Goal: Information Seeking & Learning: Check status

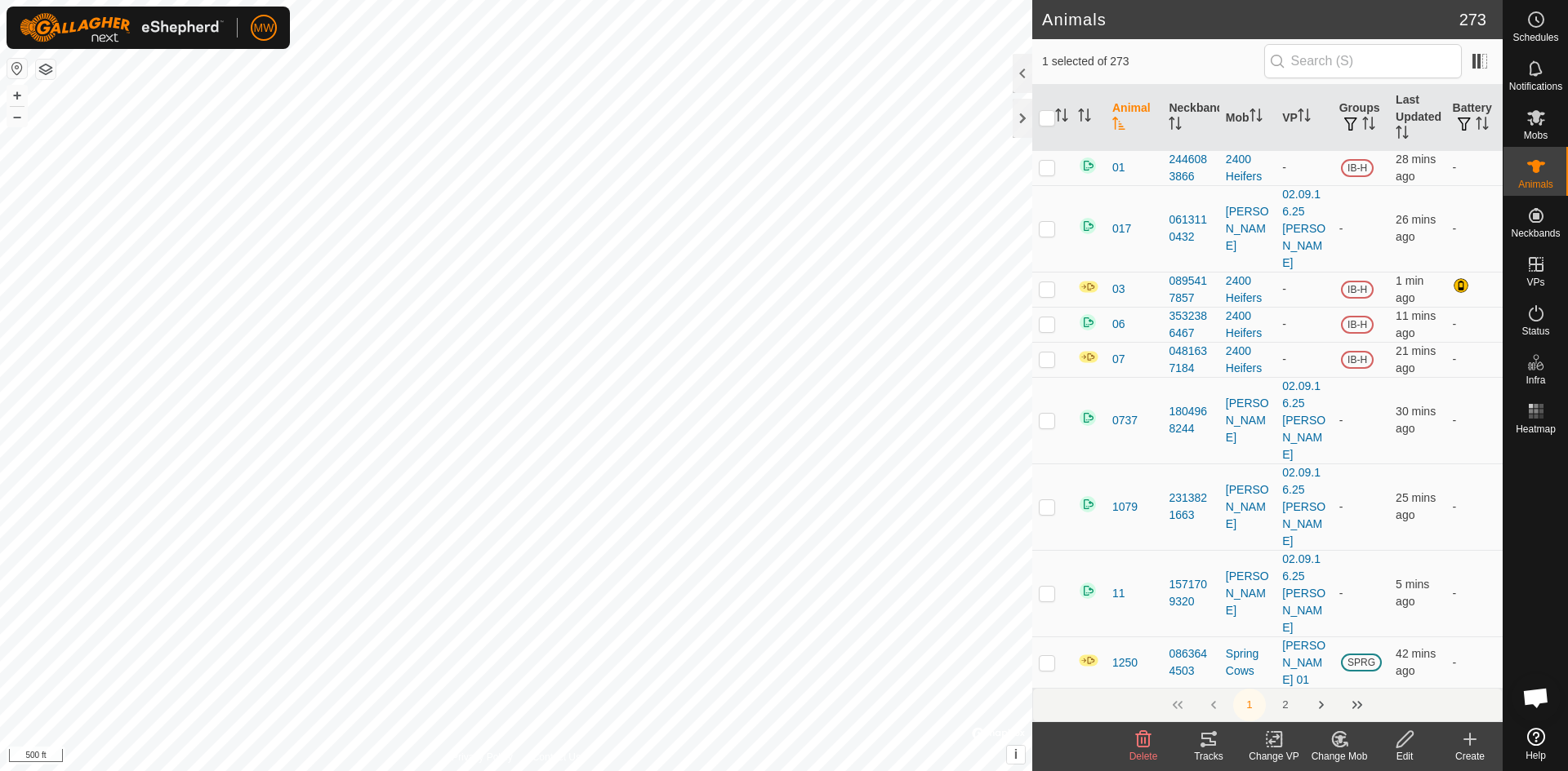
click at [1337, 735] on icon at bounding box center [1339, 740] width 20 height 20
click at [1358, 670] on link "Choose Mob..." at bounding box center [1388, 670] width 161 height 33
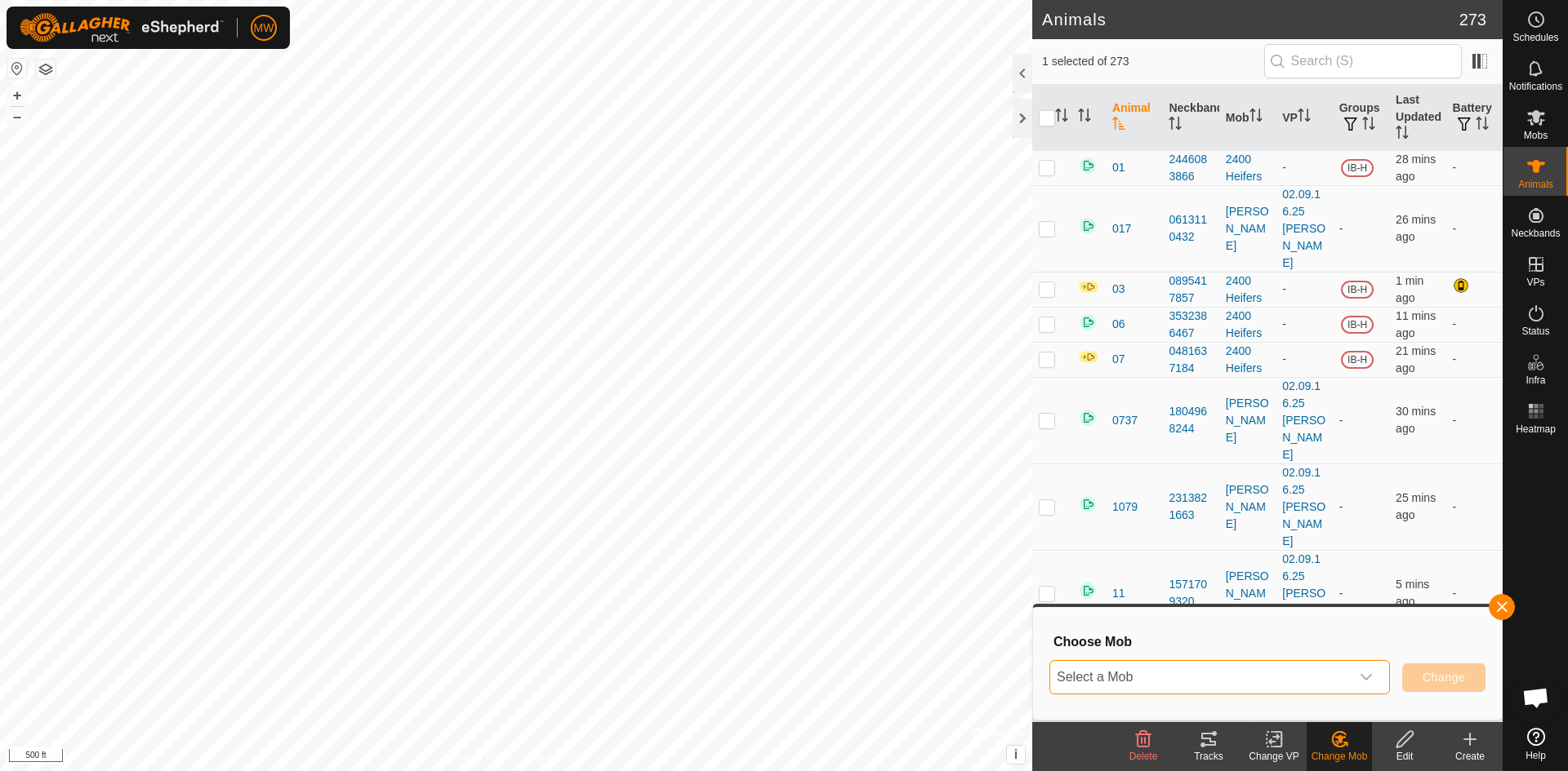
click at [1263, 679] on span "Select a Mob" at bounding box center [1200, 678] width 300 height 33
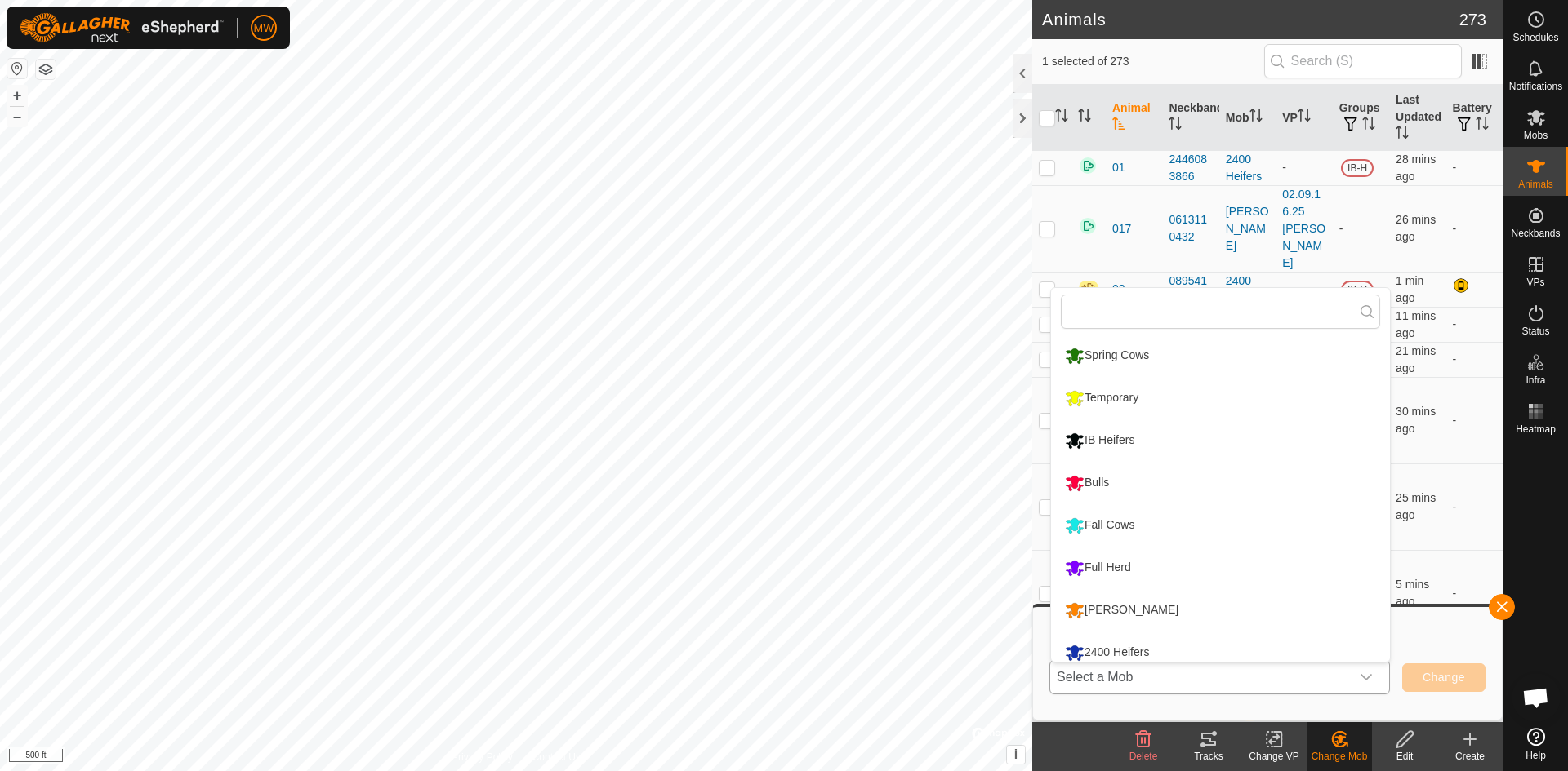
scroll to position [11, 0]
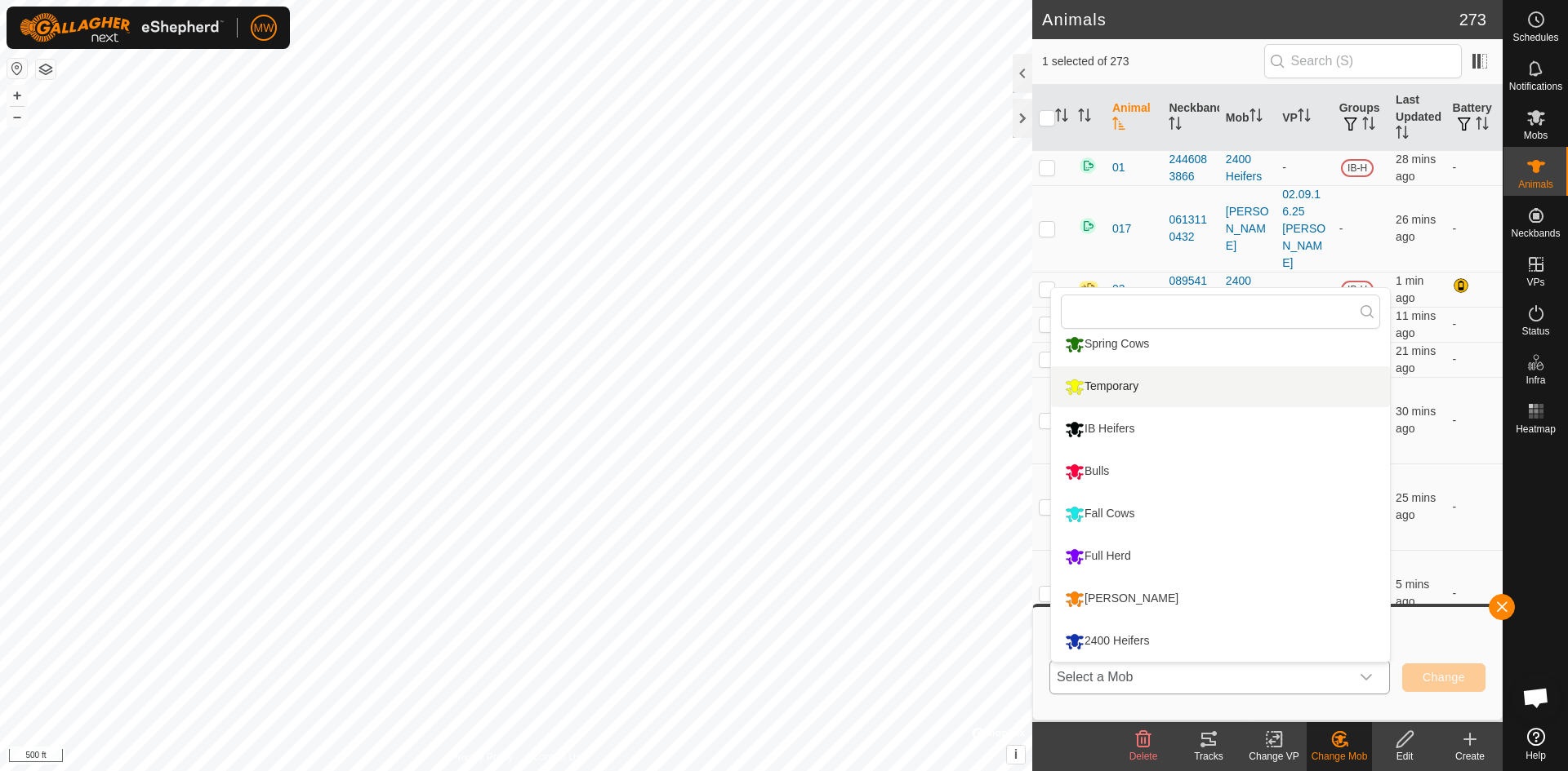
click at [1119, 391] on li "Temporary" at bounding box center [1220, 387] width 339 height 41
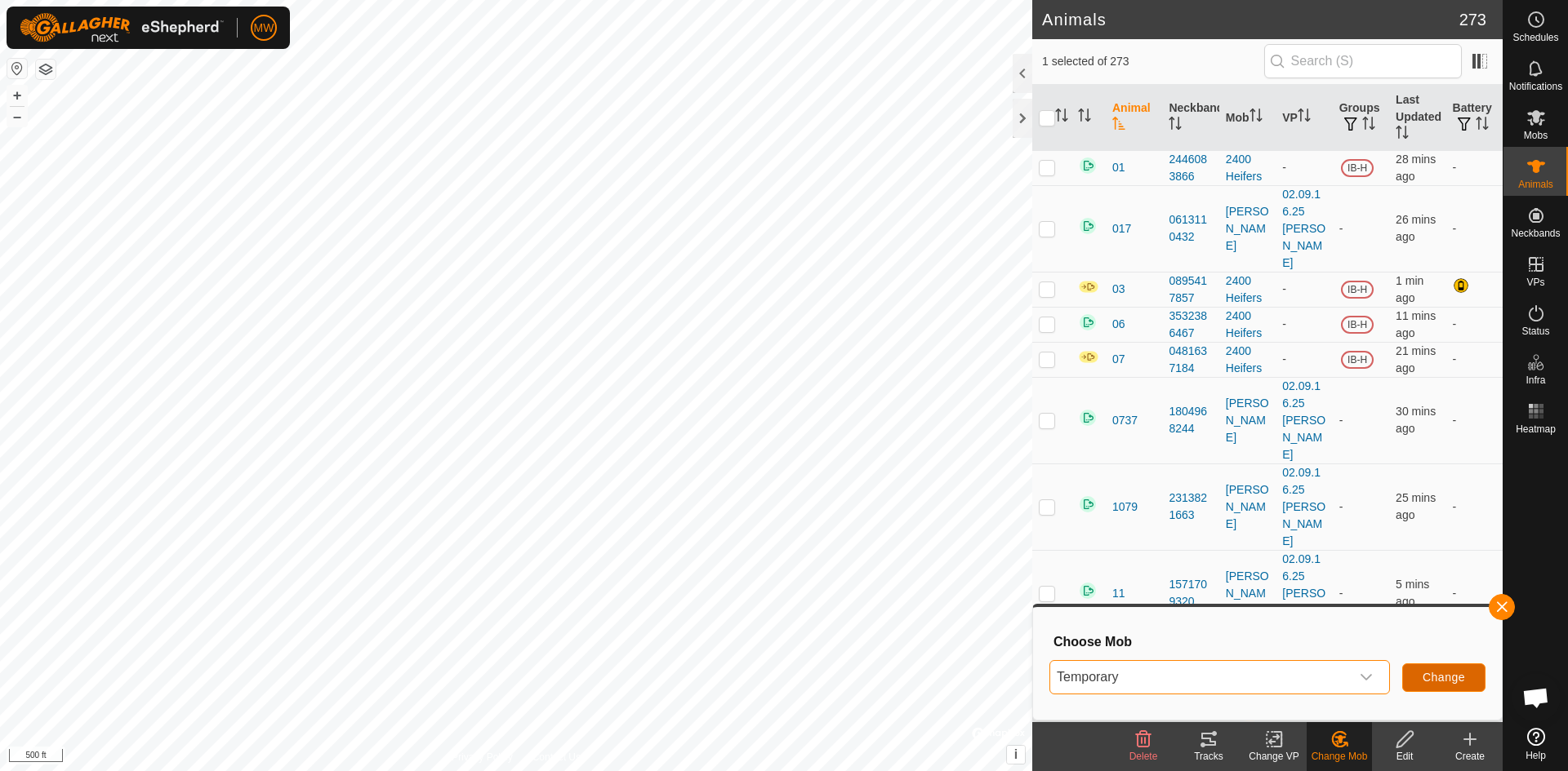
click at [1418, 674] on button "Change" at bounding box center [1444, 678] width 84 height 29
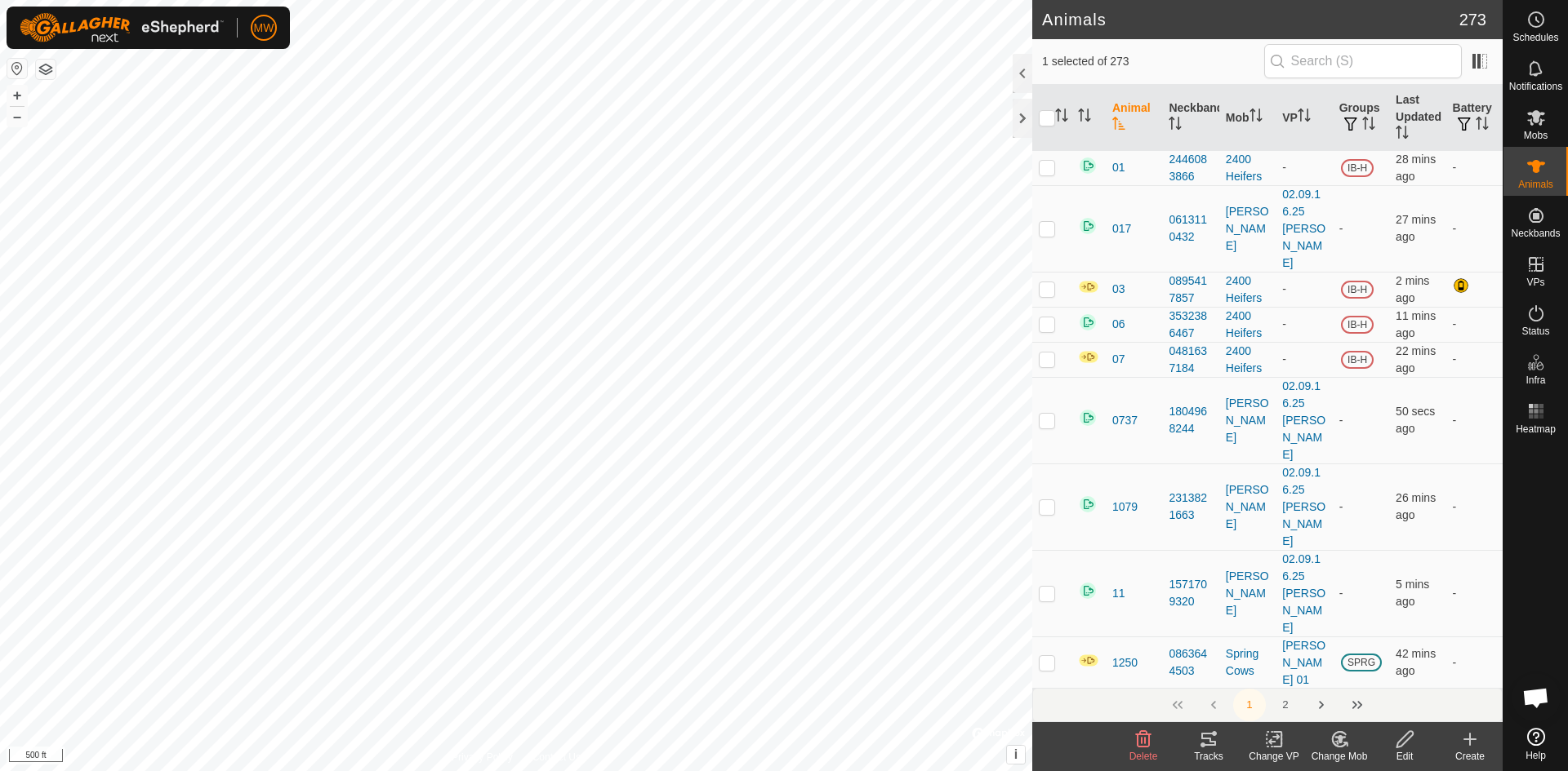
click at [1340, 743] on icon at bounding box center [1339, 740] width 20 height 20
click at [1376, 670] on link "Choose Mob..." at bounding box center [1388, 670] width 161 height 33
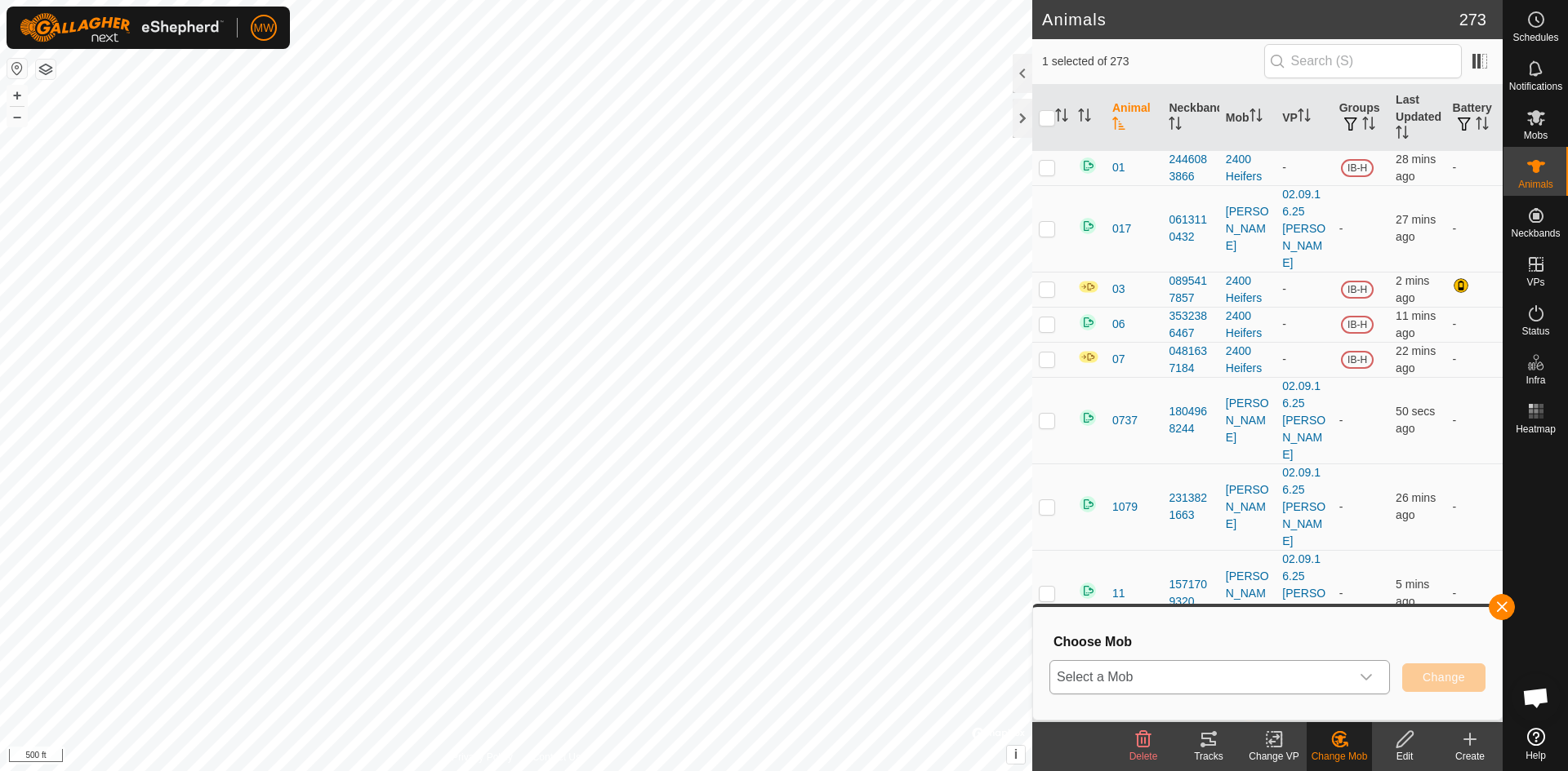
click at [1367, 671] on icon "dropdown trigger" at bounding box center [1366, 678] width 13 height 13
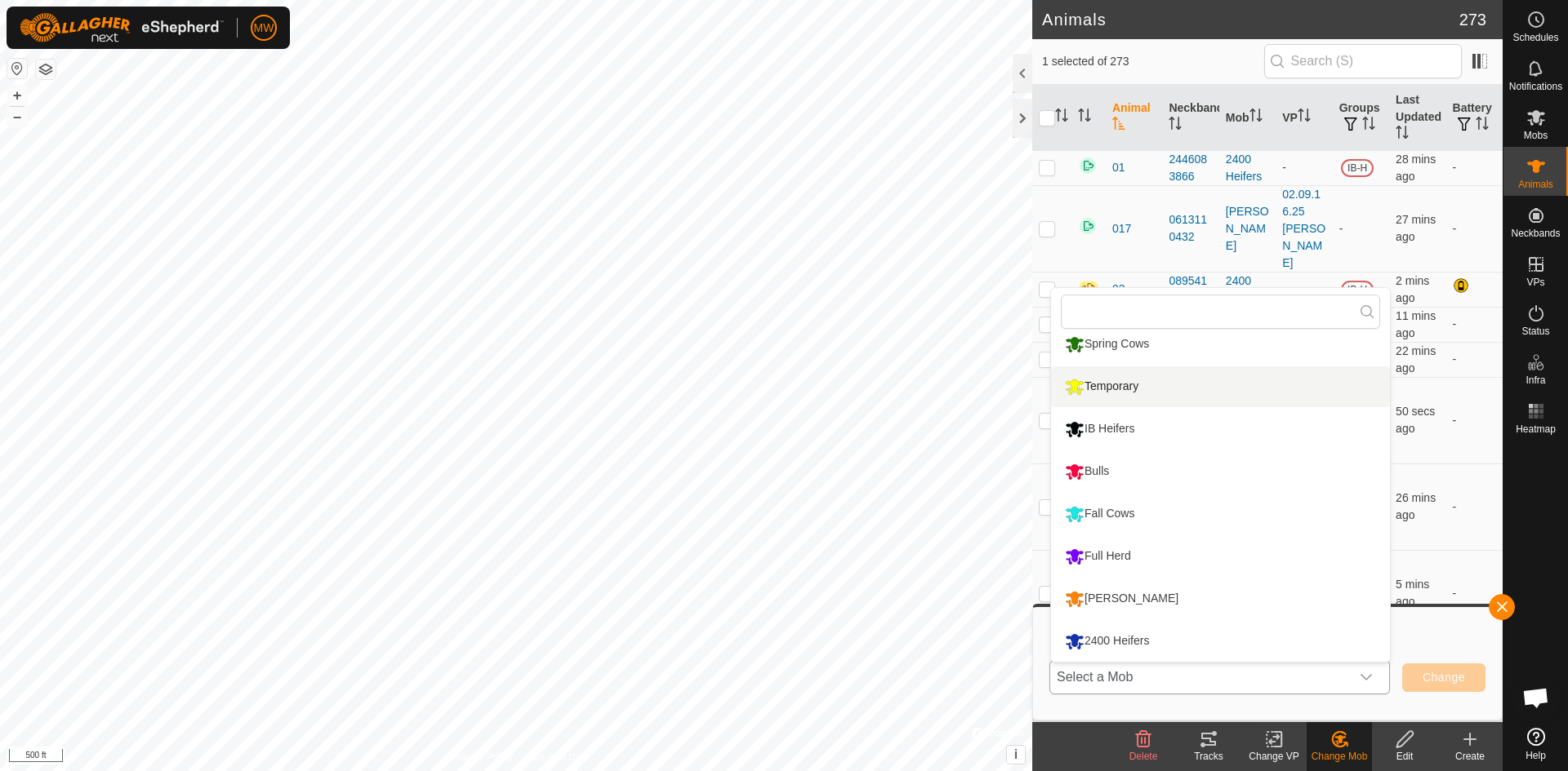
click at [1129, 382] on li "Temporary" at bounding box center [1220, 387] width 339 height 41
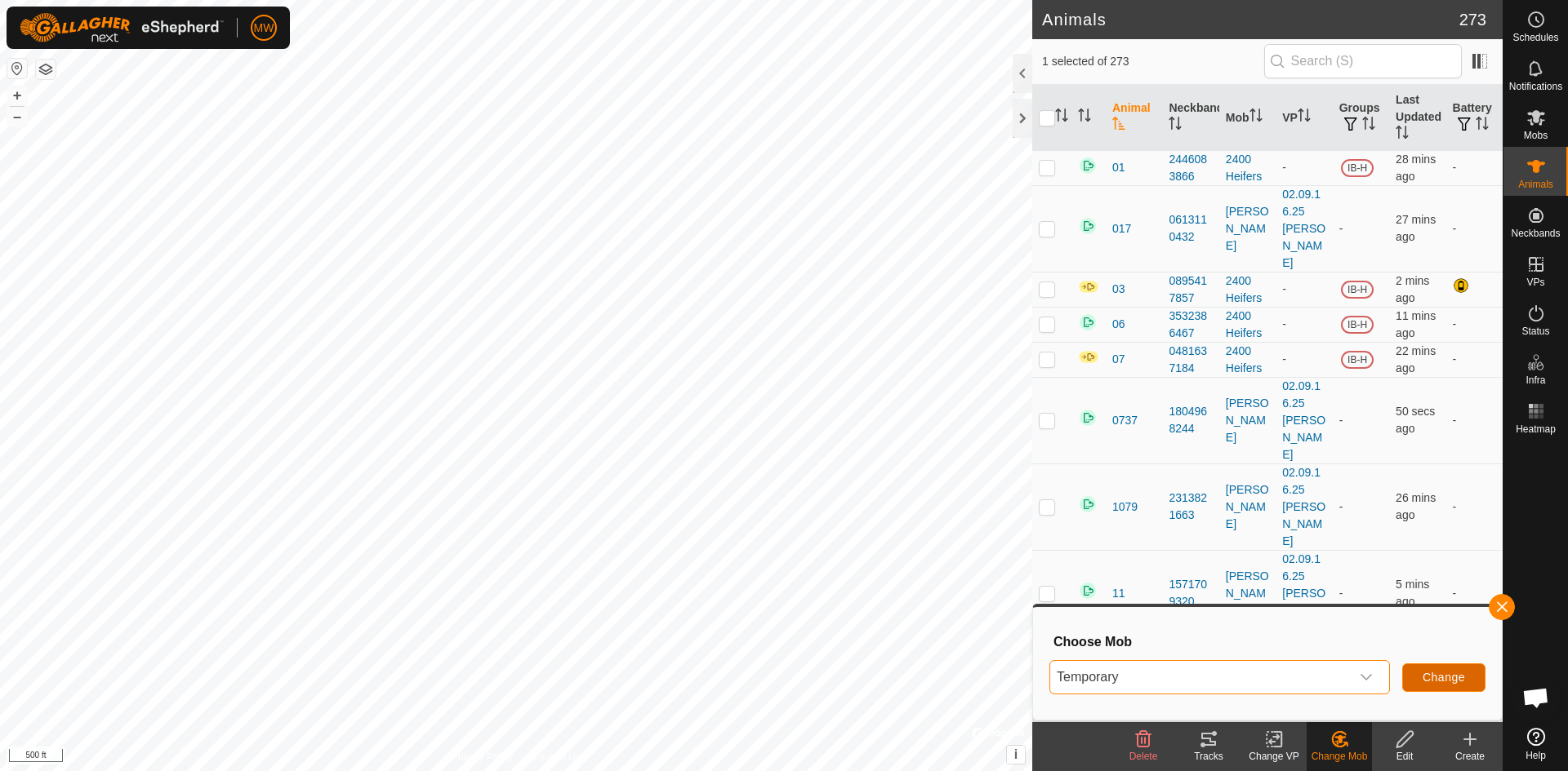
click at [1456, 669] on button "Change" at bounding box center [1444, 678] width 84 height 29
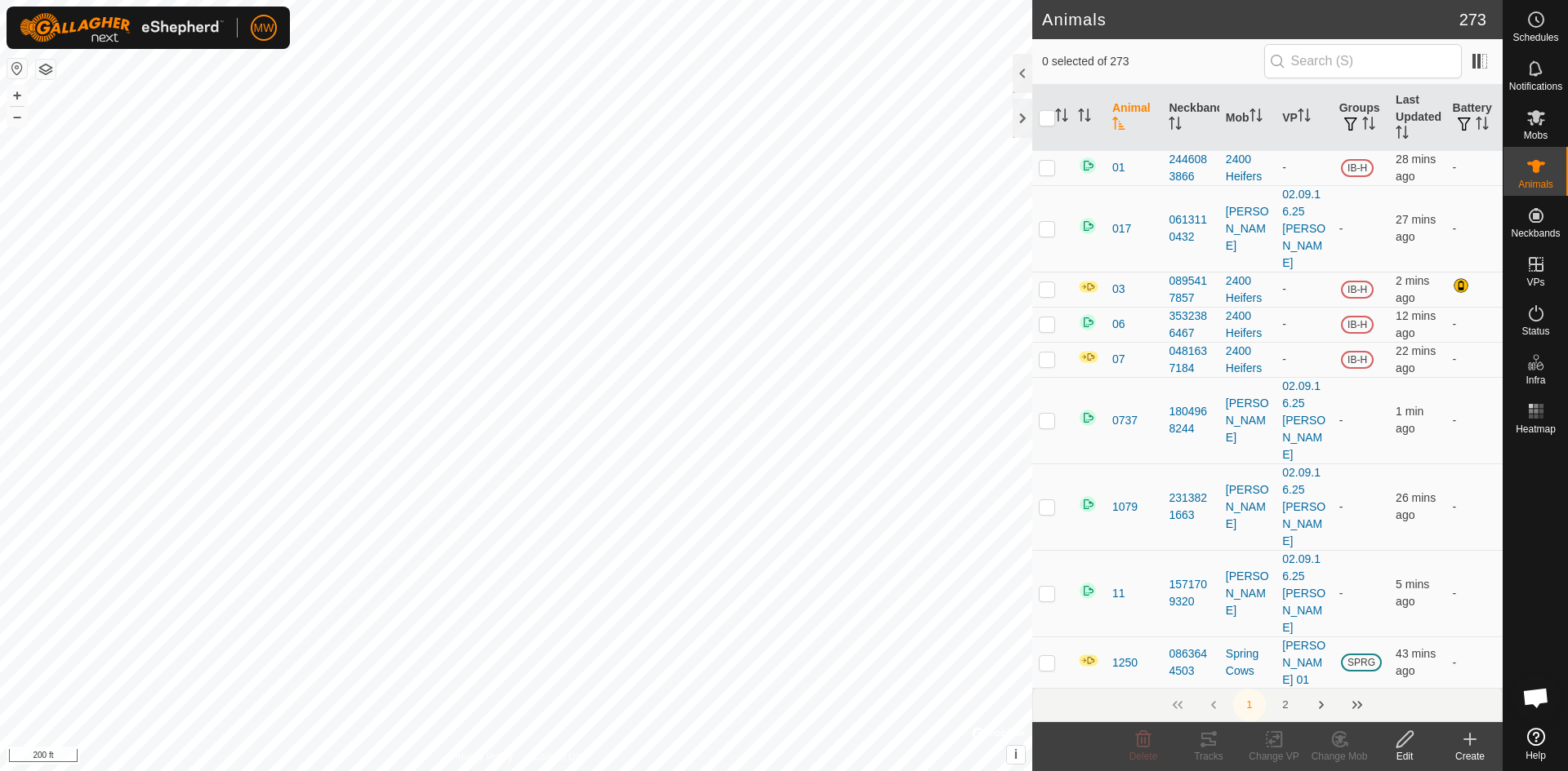
click at [707, 770] on html "MW Schedules Notifications Mobs Animals Neckbands VPs Status Infra Heatmap Help…" at bounding box center [784, 386] width 1568 height 771
click at [1542, 72] on icon at bounding box center [1536, 69] width 20 height 20
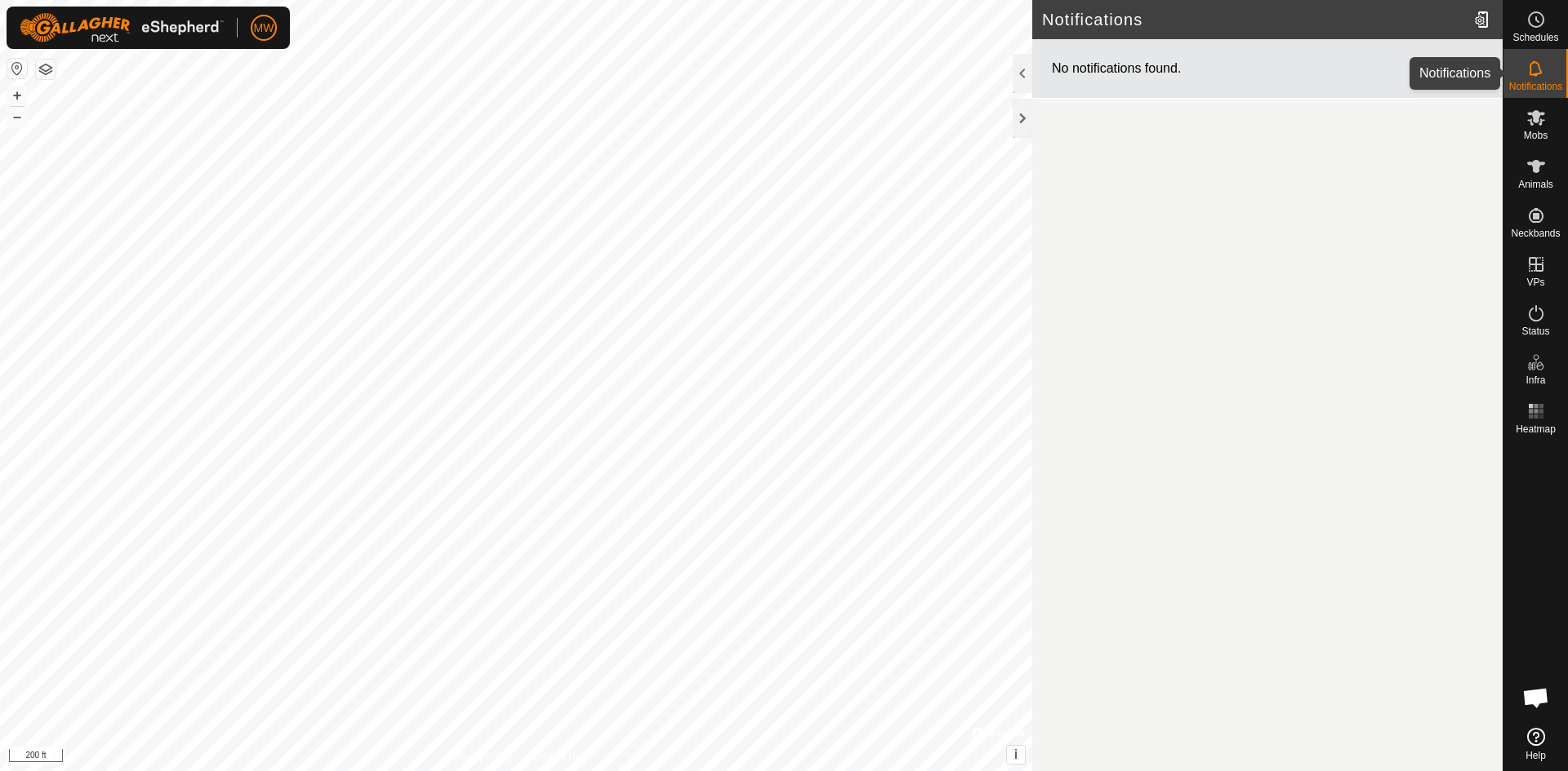
click at [1530, 69] on icon at bounding box center [1535, 68] width 13 height 16
click at [1023, 76] on div at bounding box center [1023, 74] width 20 height 39
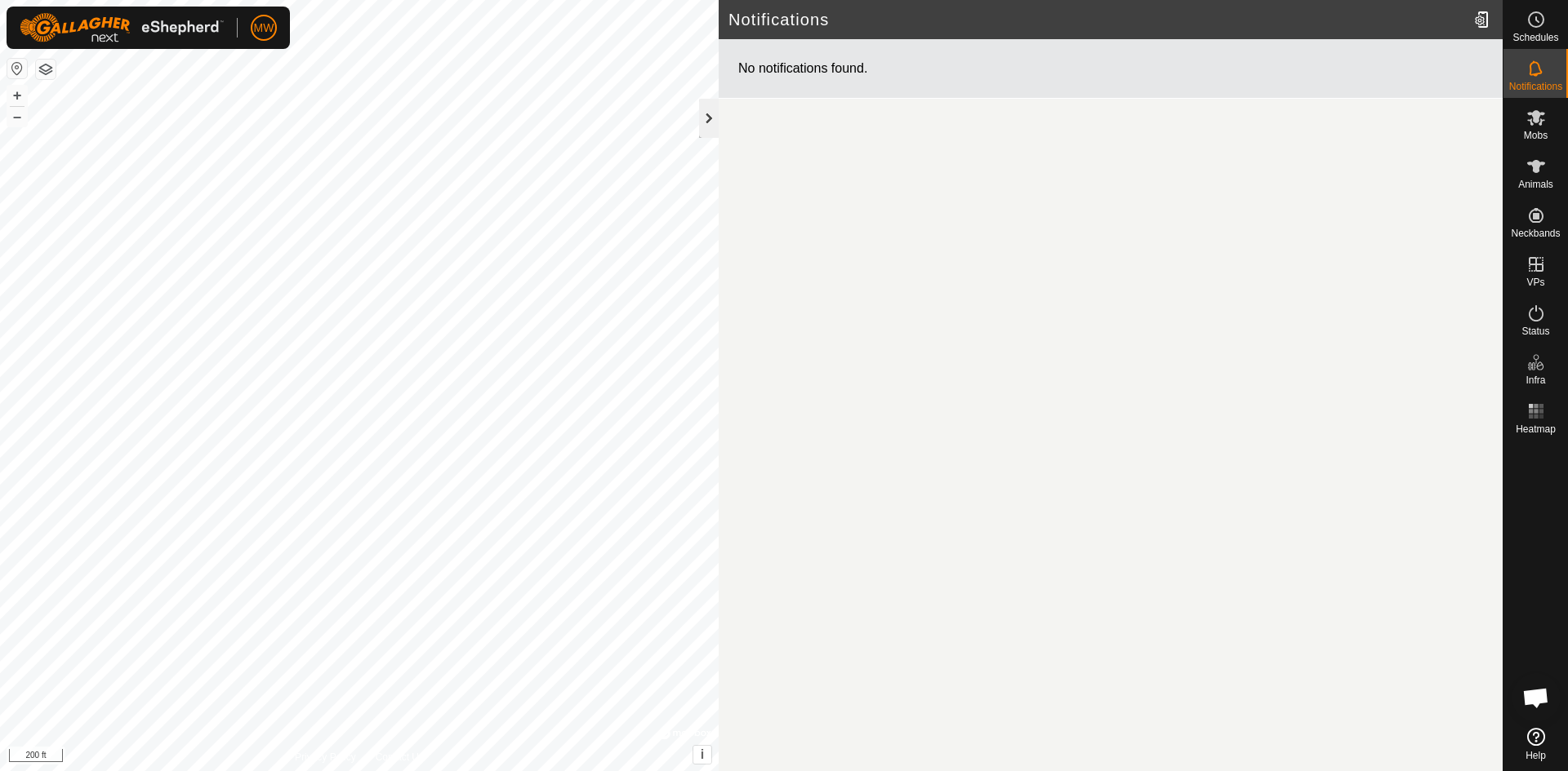
click at [701, 117] on div at bounding box center [709, 119] width 20 height 39
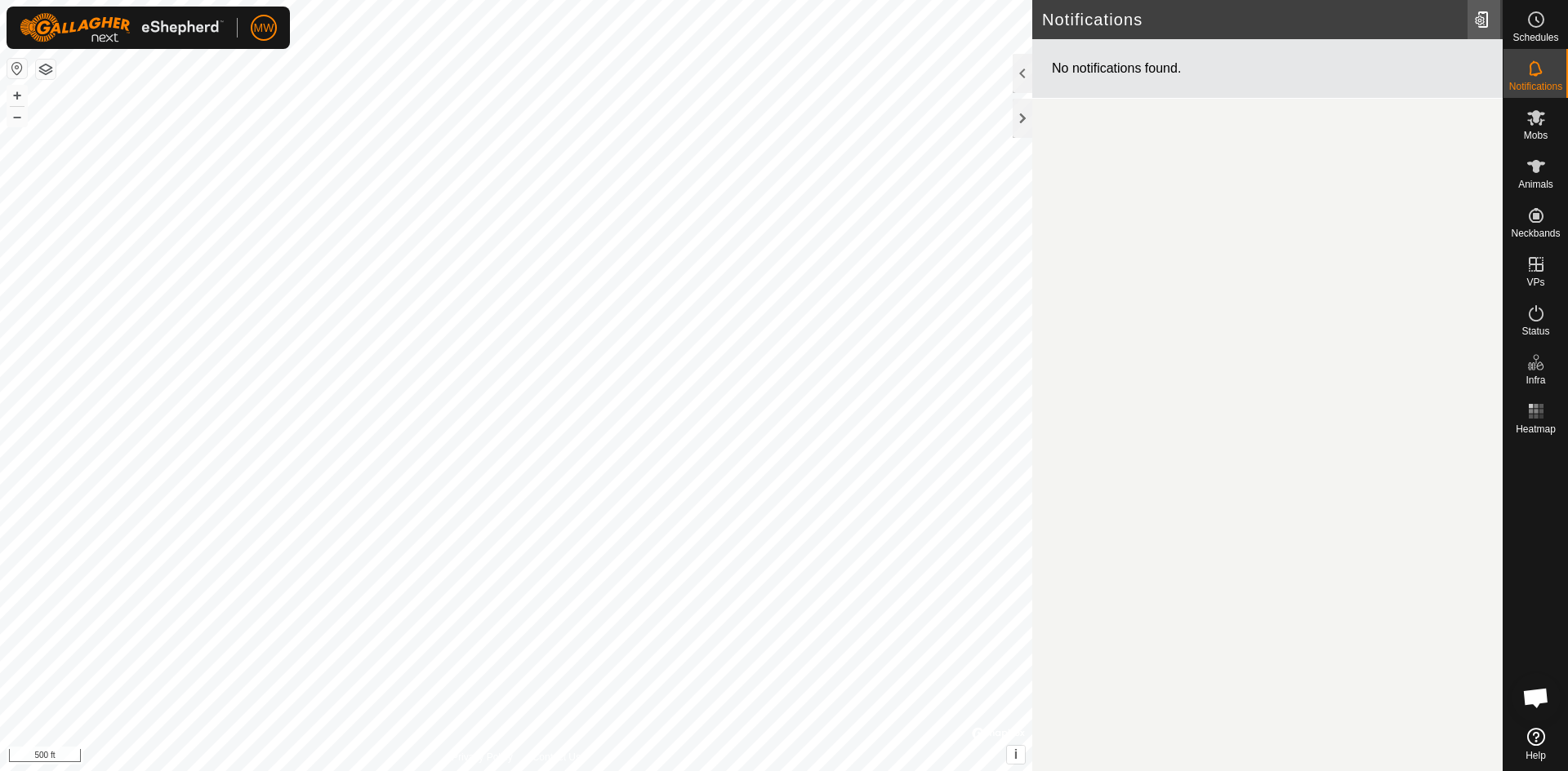
click at [1484, 20] on div at bounding box center [1484, 20] width 33 height 46
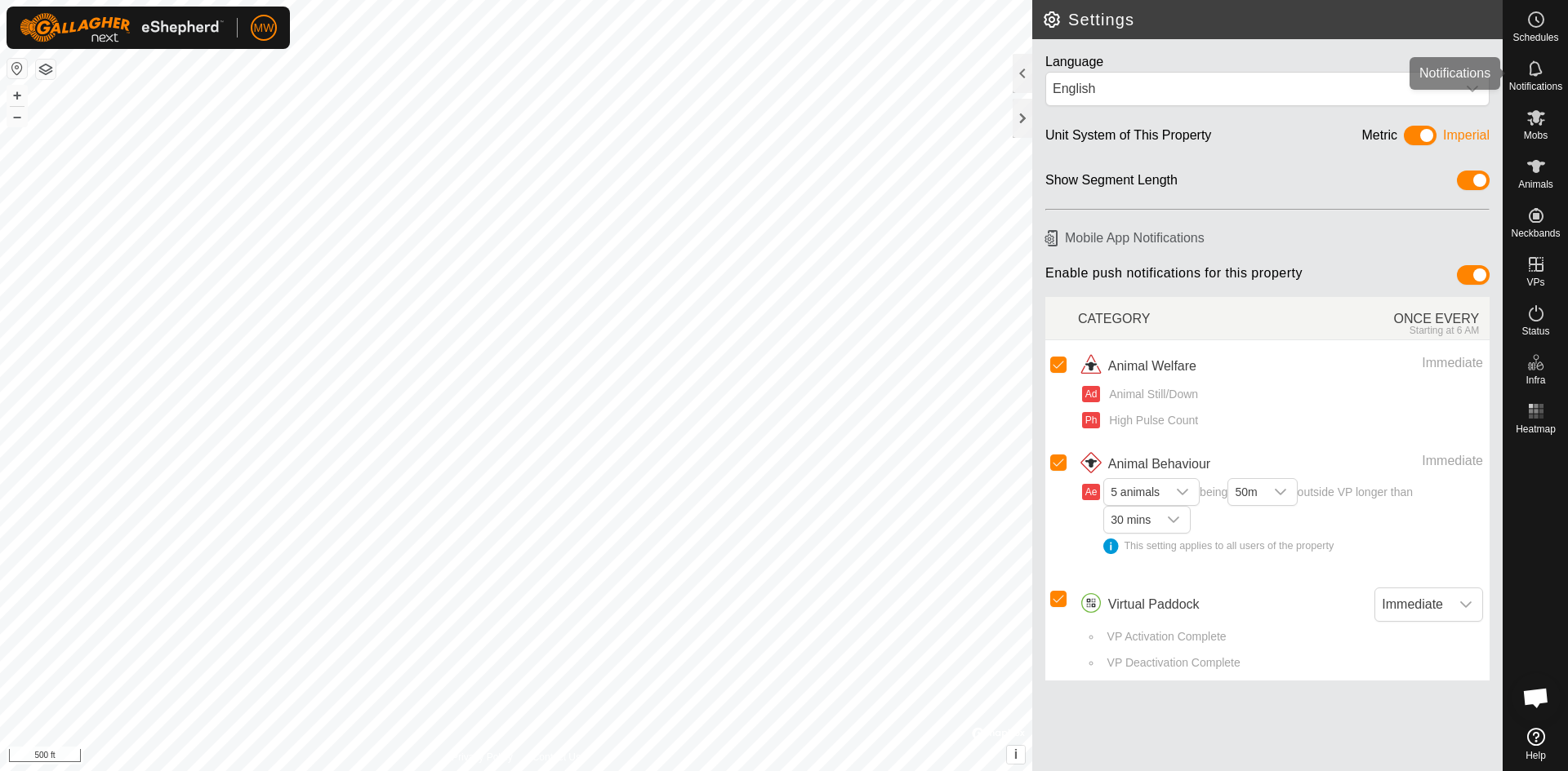
click at [1538, 72] on icon at bounding box center [1536, 69] width 20 height 20
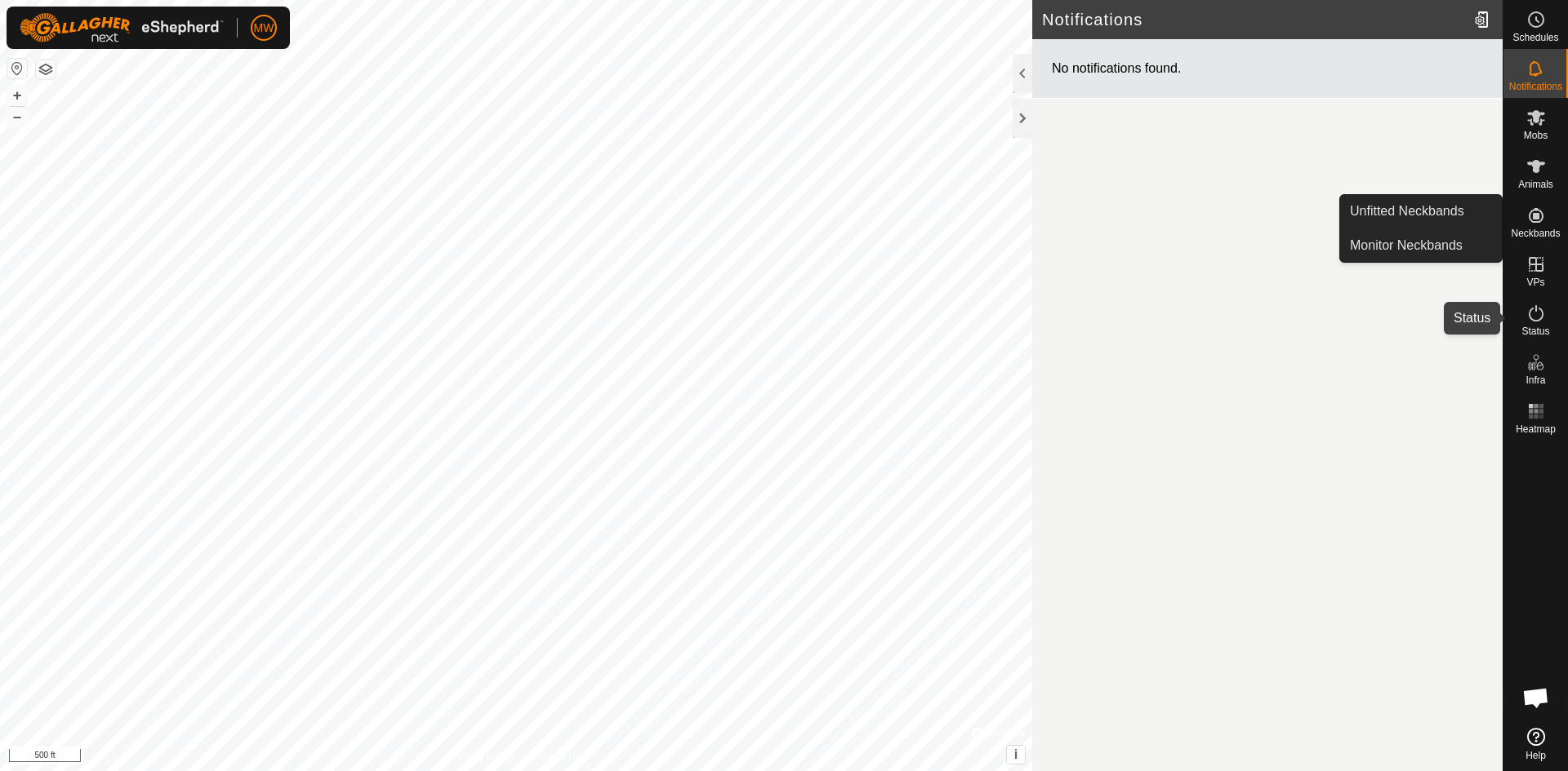
drag, startPoint x: 1536, startPoint y: 311, endPoint x: 1538, endPoint y: 328, distance: 17.1
click at [1535, 312] on icon at bounding box center [1536, 313] width 20 height 20
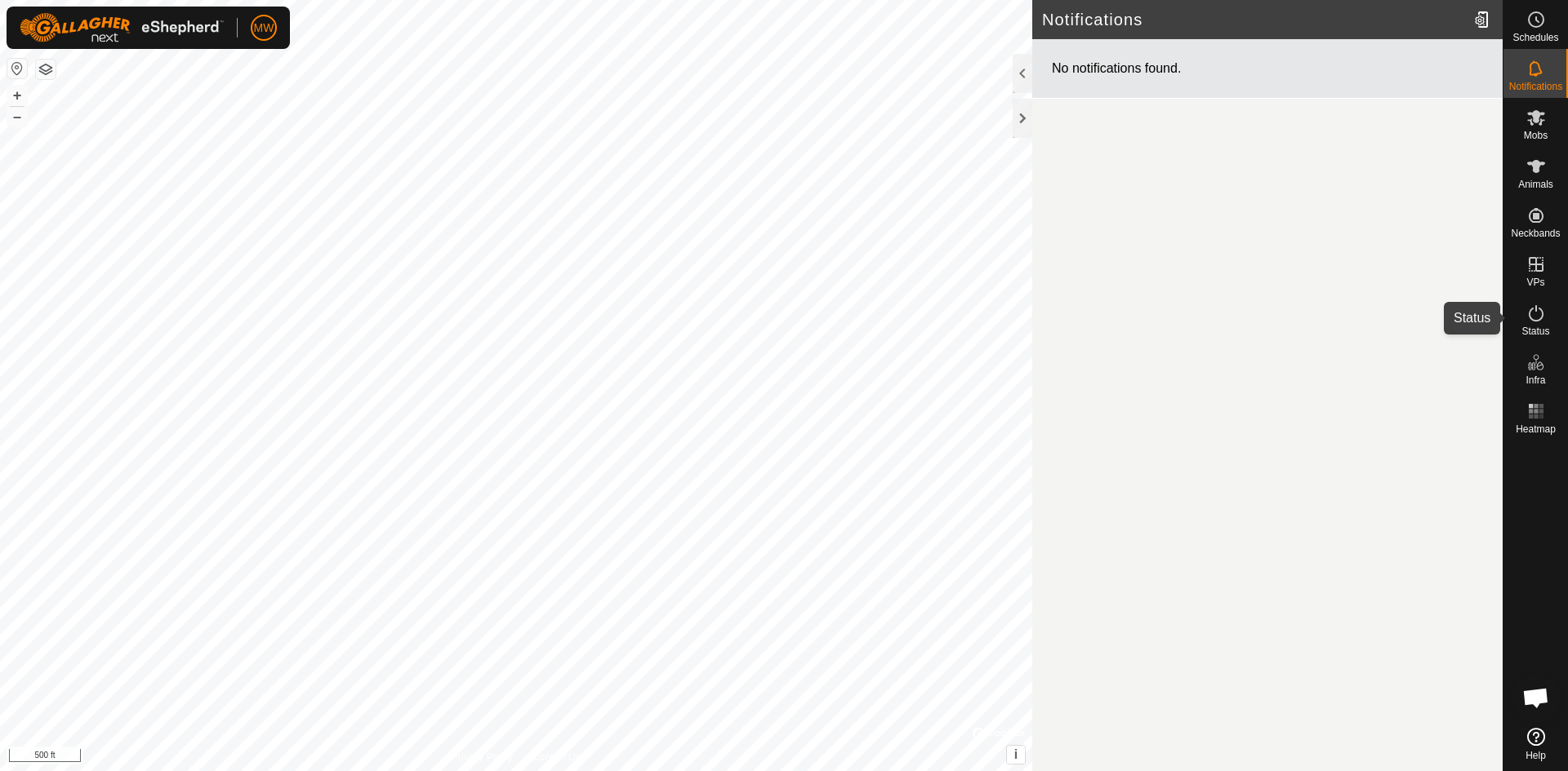
click at [1538, 328] on span "Status" at bounding box center [1535, 331] width 28 height 10
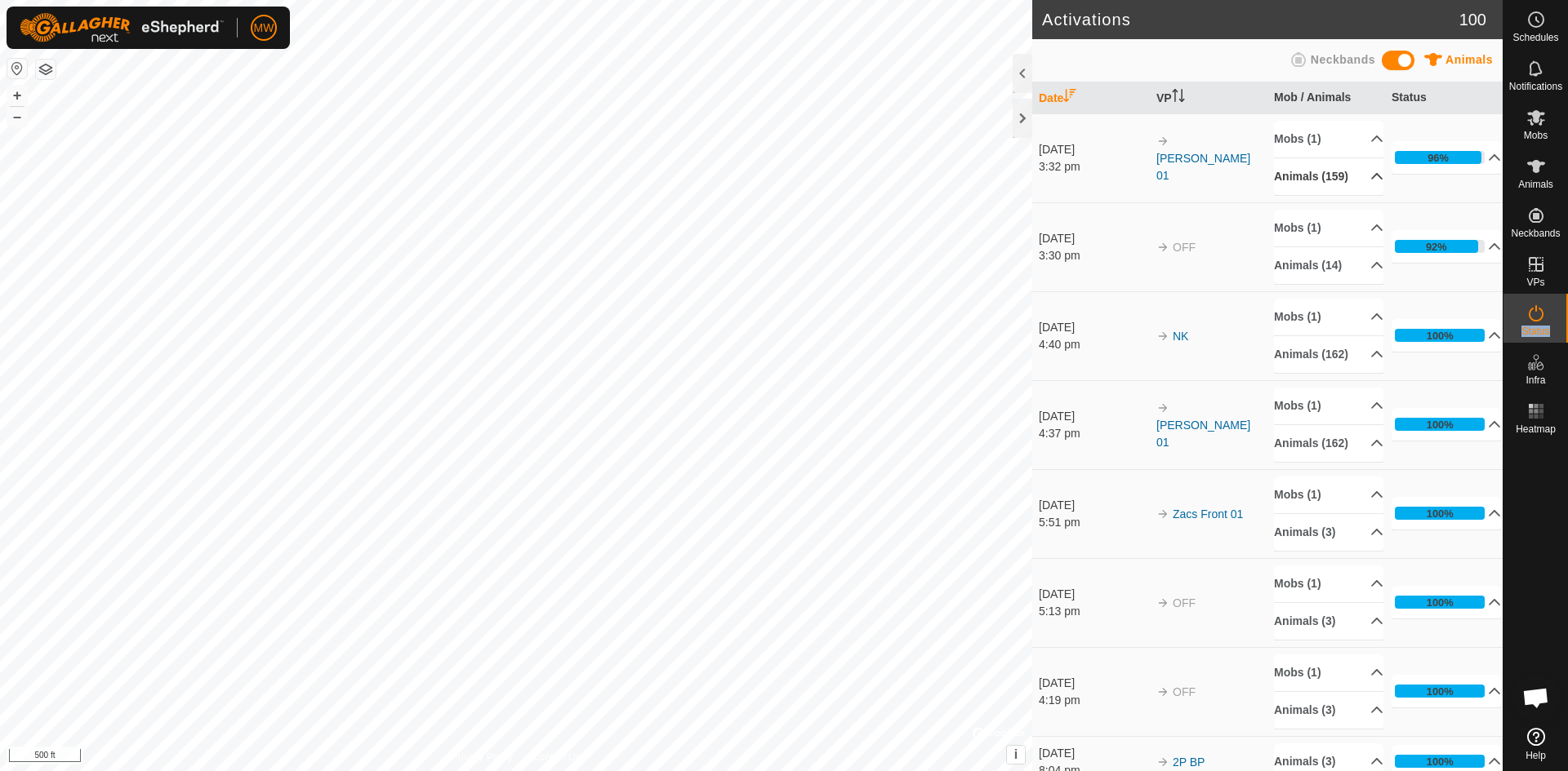
click at [1371, 179] on icon at bounding box center [1377, 176] width 11 height 7
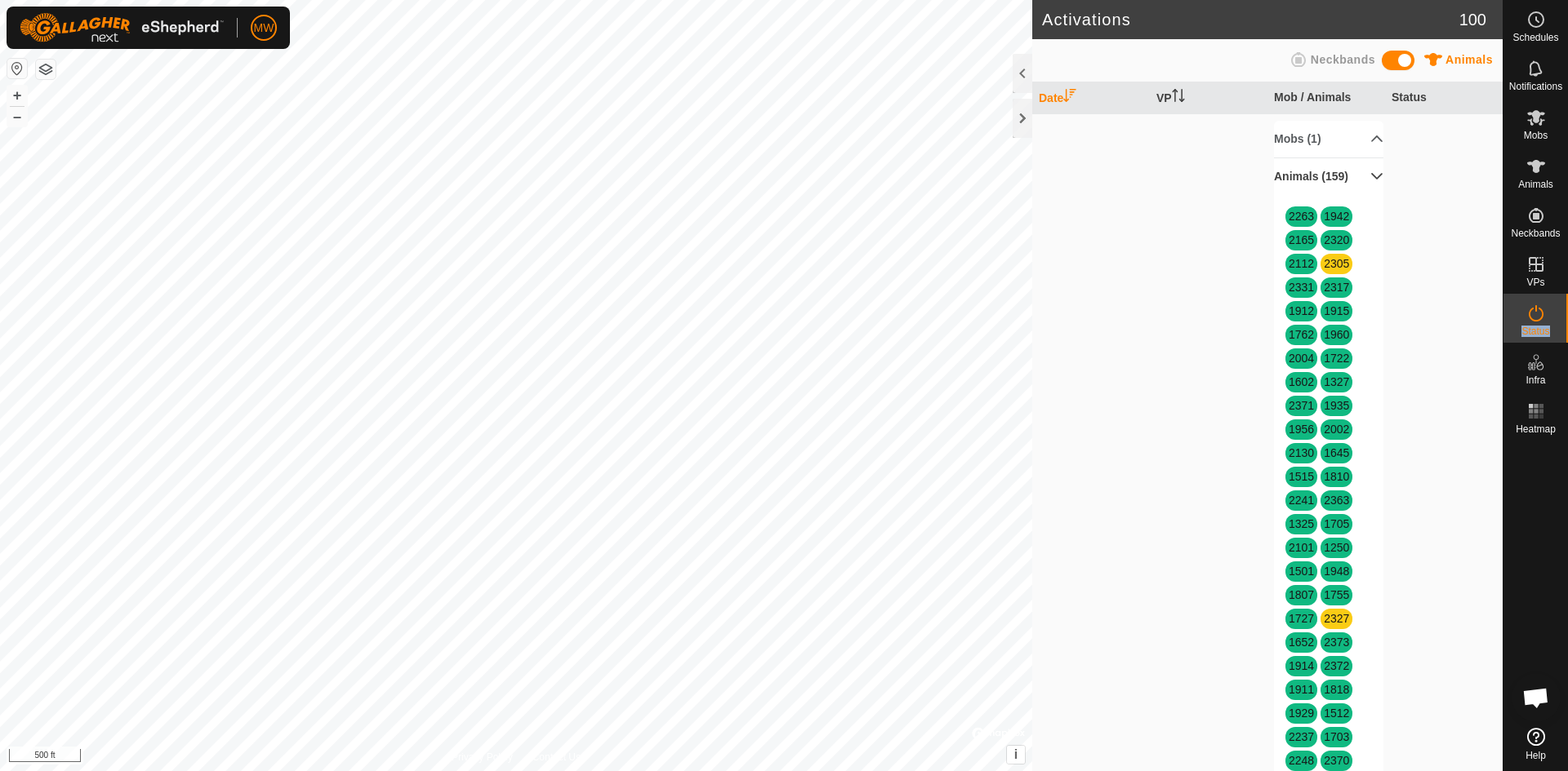
scroll to position [82, 0]
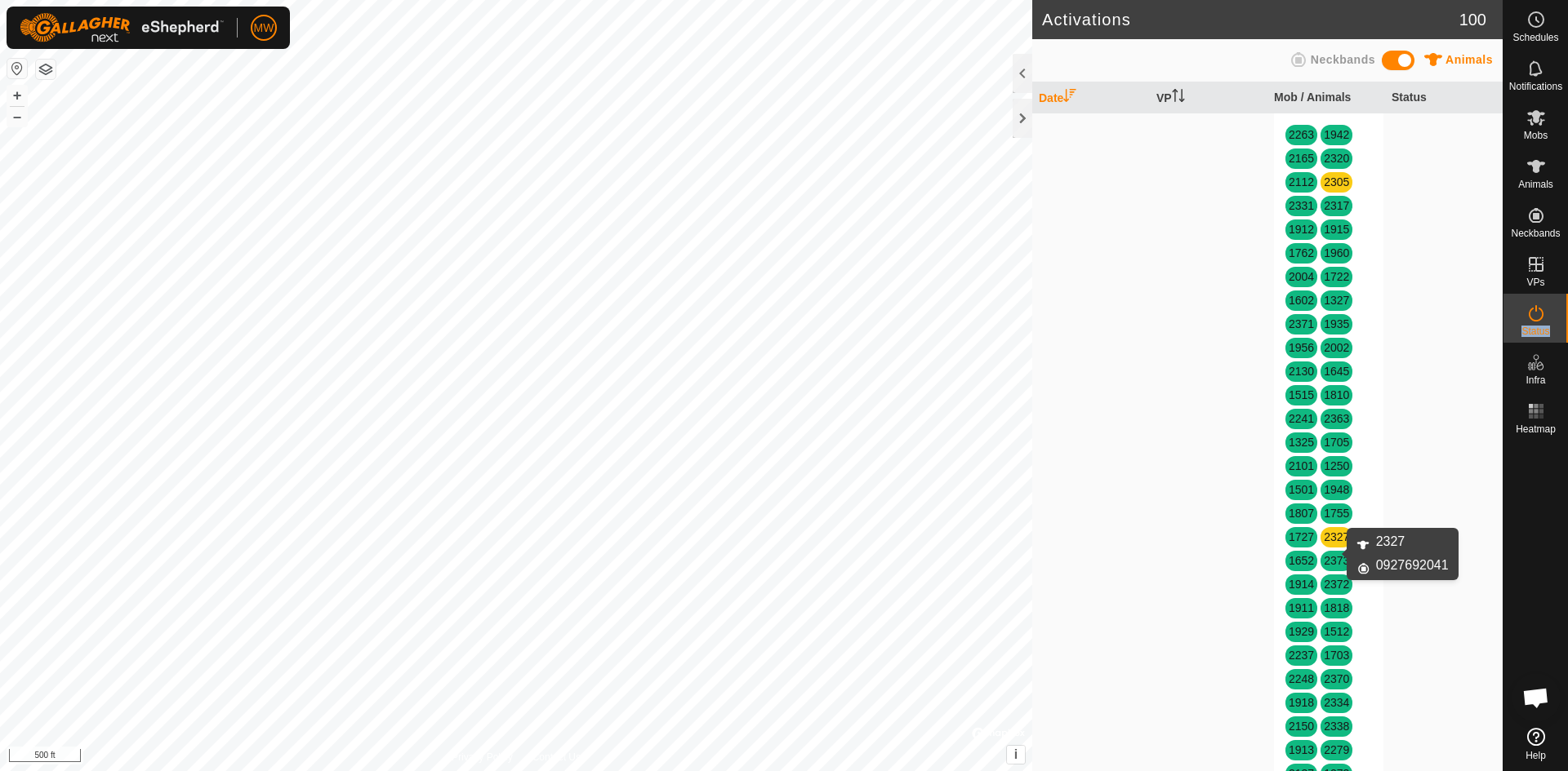
click at [1328, 543] on link "2327" at bounding box center [1336, 537] width 25 height 13
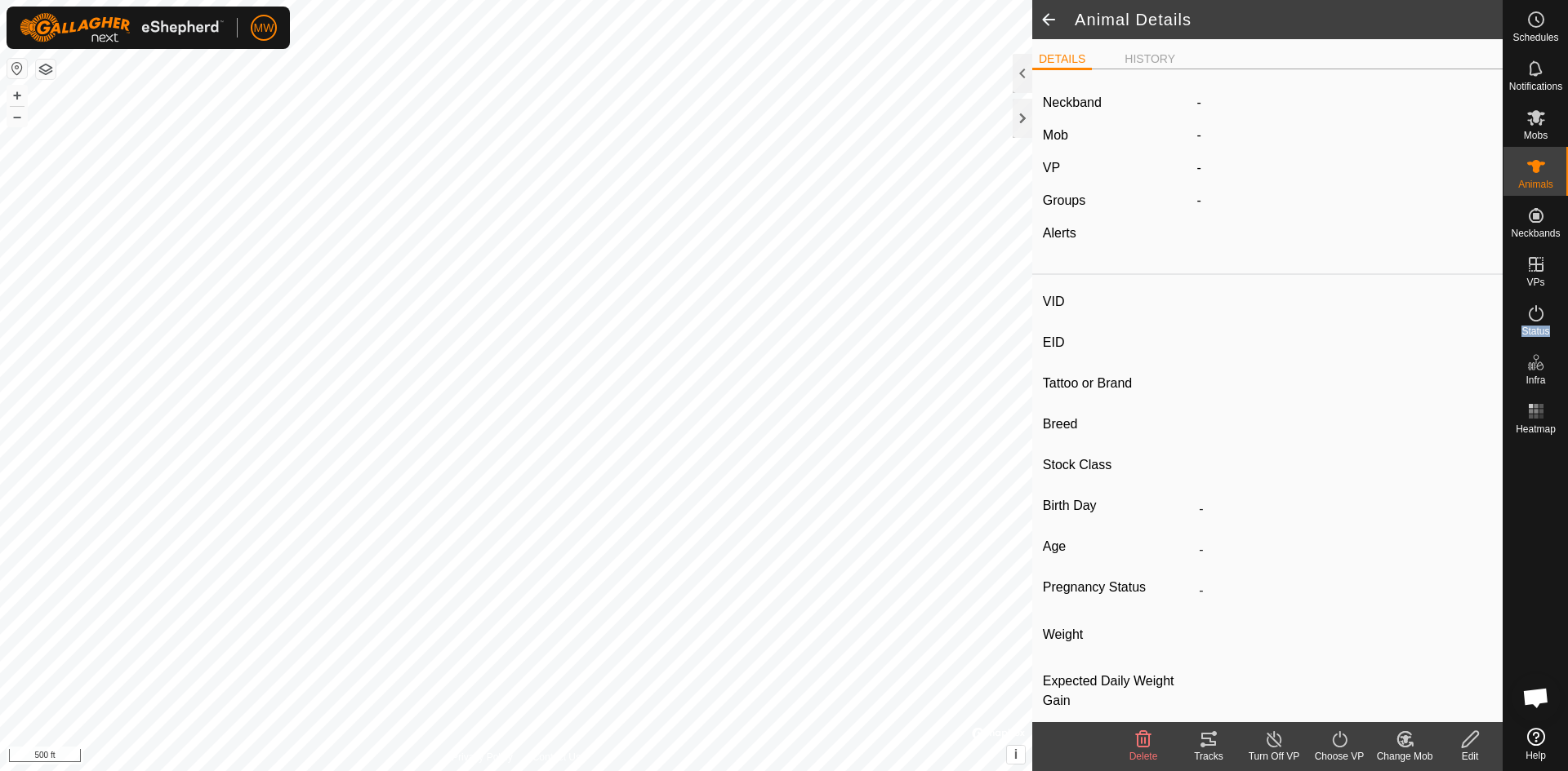
type input "2327"
type input "840003224268405"
type input "-"
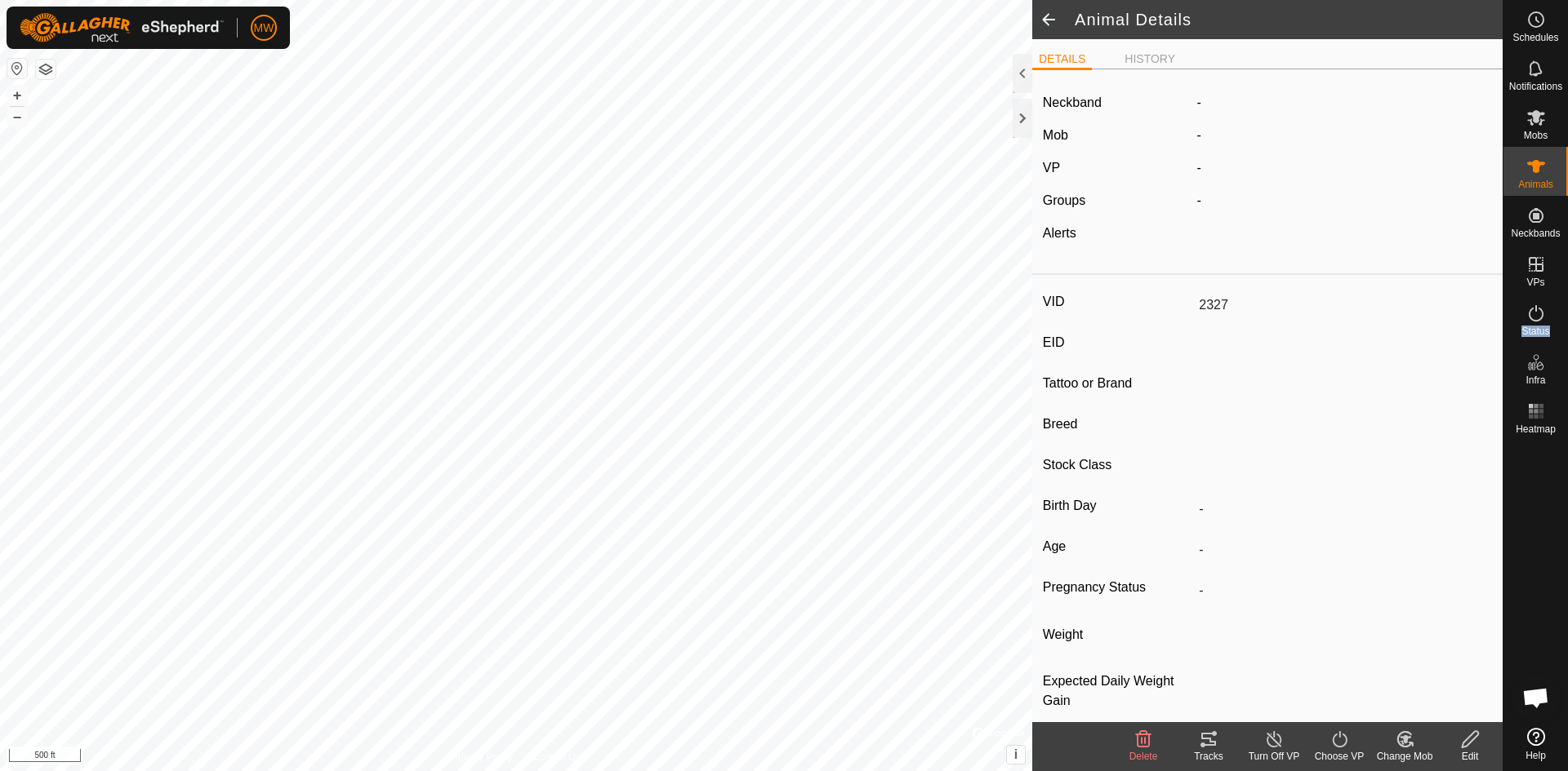
type input "-"
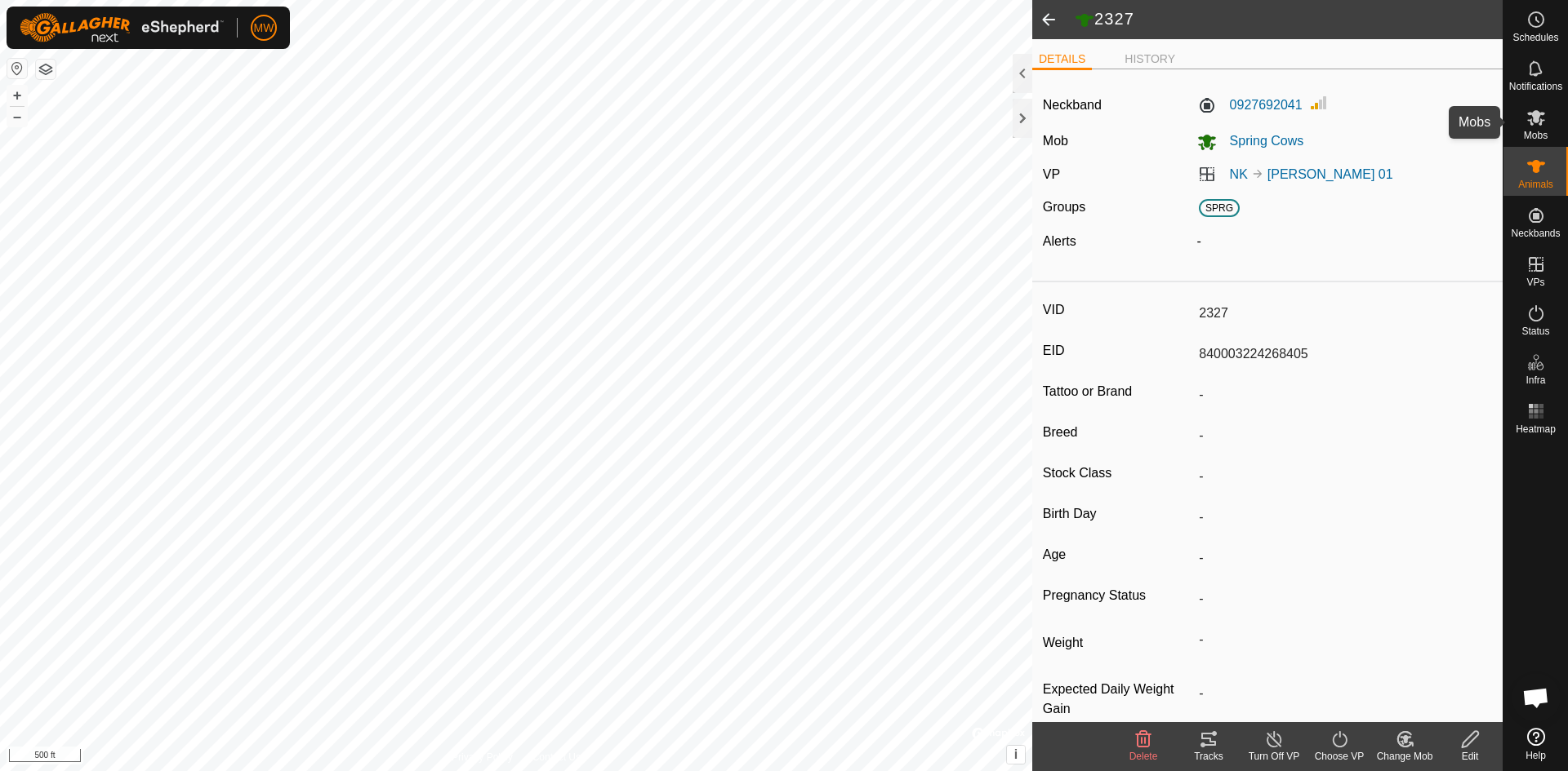
click at [1545, 120] on icon at bounding box center [1536, 118] width 20 height 20
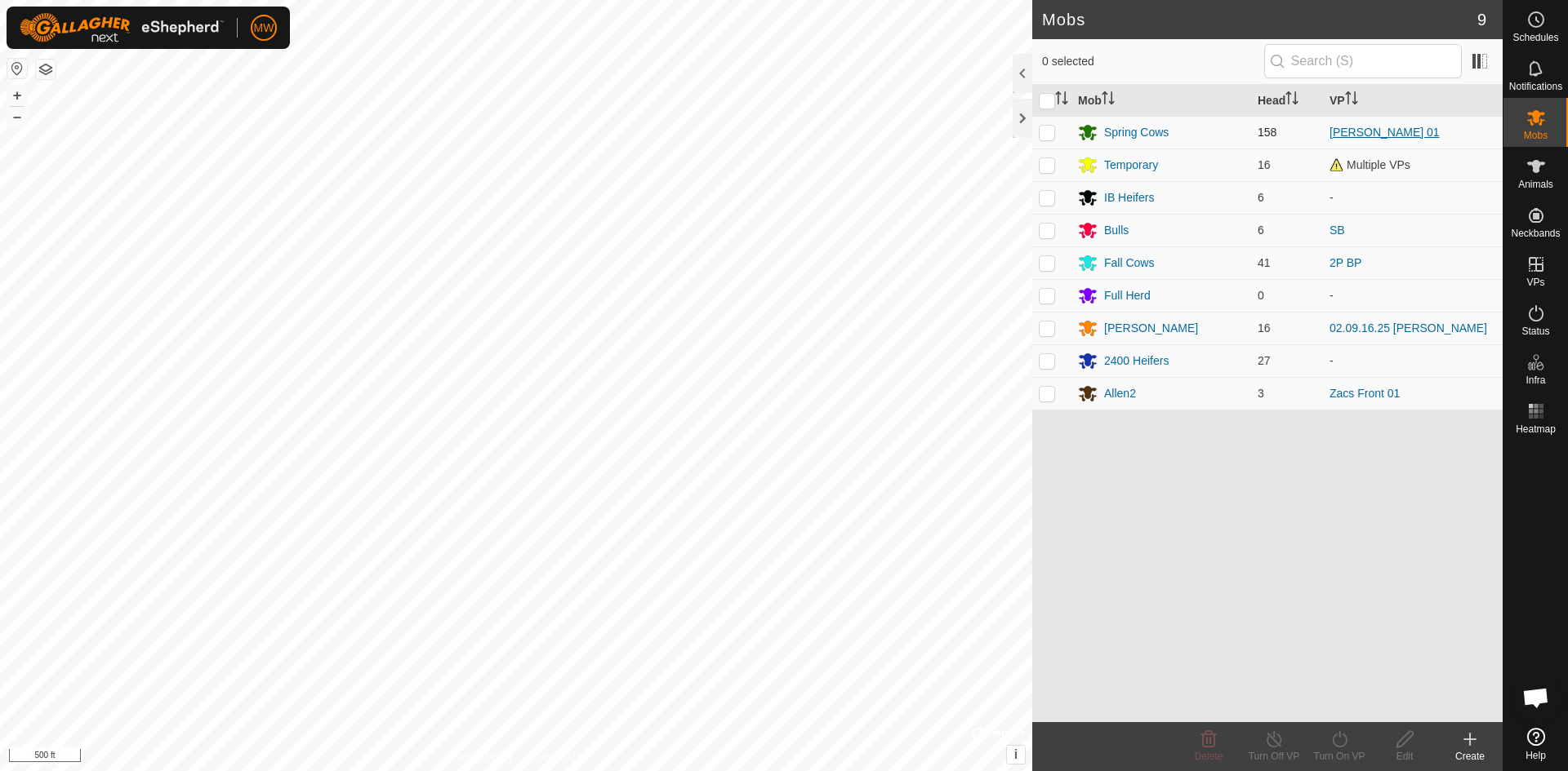
click at [1333, 130] on link "[PERSON_NAME] 01" at bounding box center [1384, 133] width 111 height 13
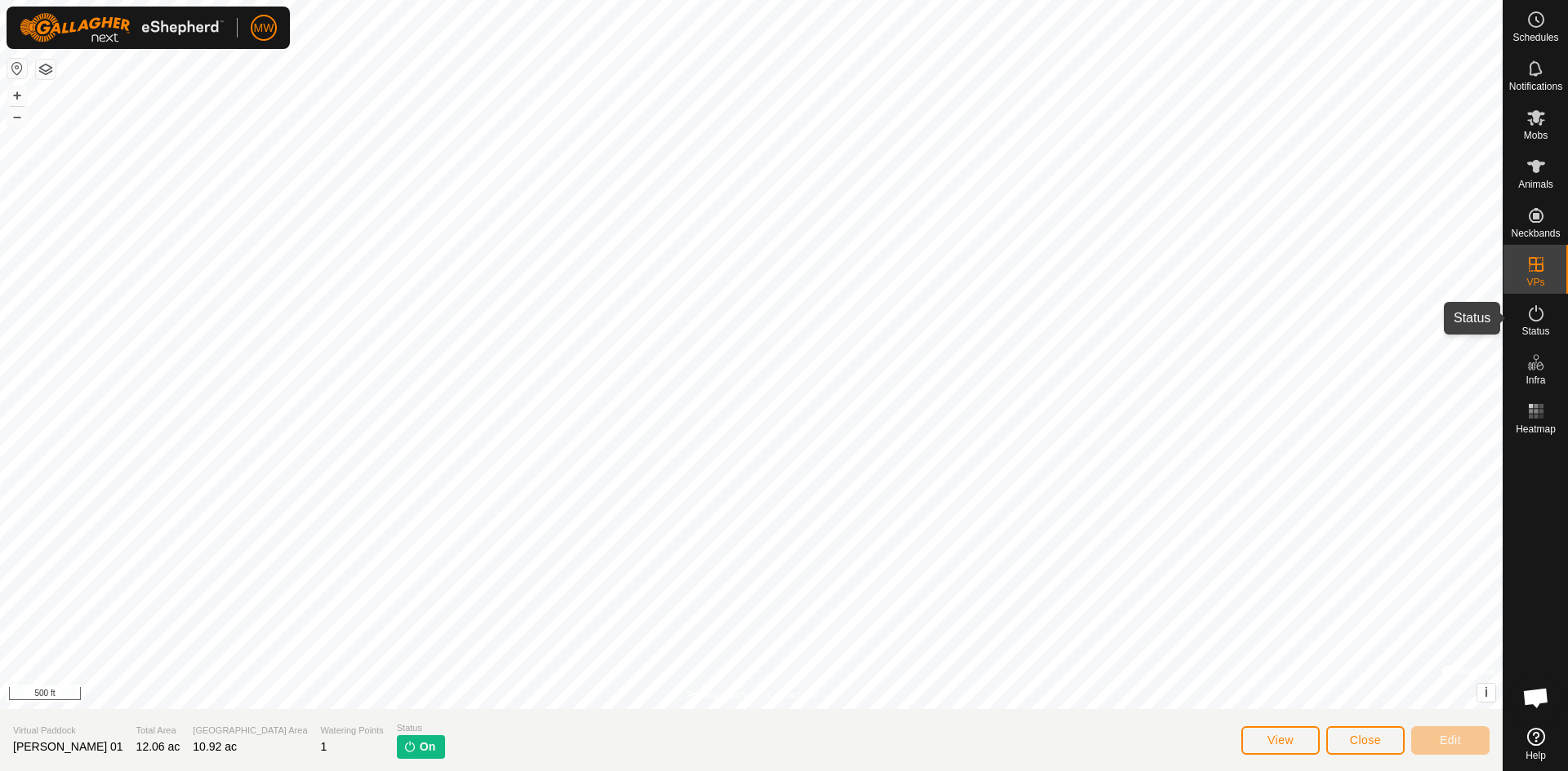
click at [1537, 318] on icon at bounding box center [1536, 313] width 20 height 20
click at [1534, 320] on icon at bounding box center [1536, 313] width 15 height 16
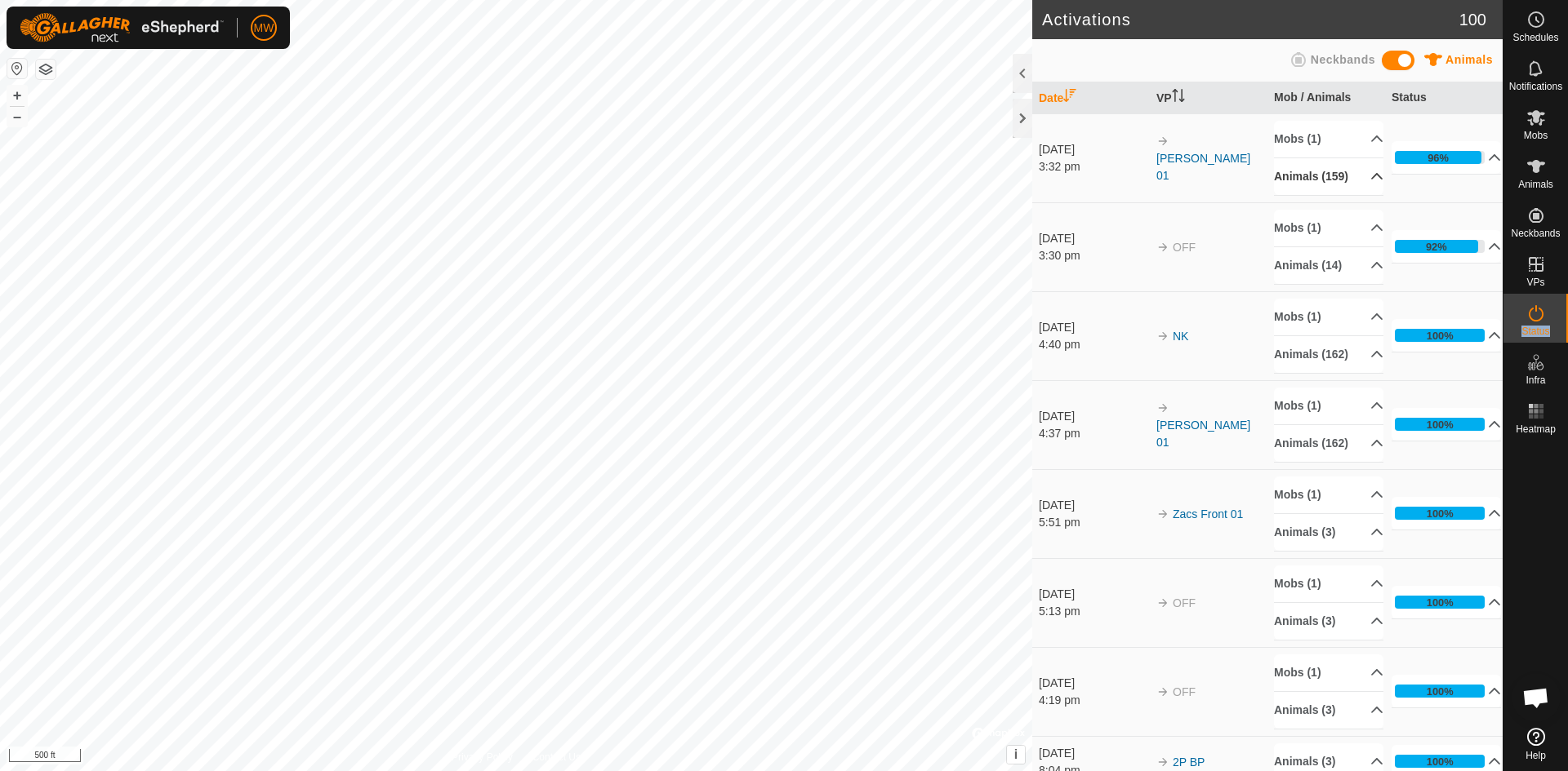
click at [1353, 184] on p-accordion-header "Animals (159)" at bounding box center [1329, 176] width 110 height 37
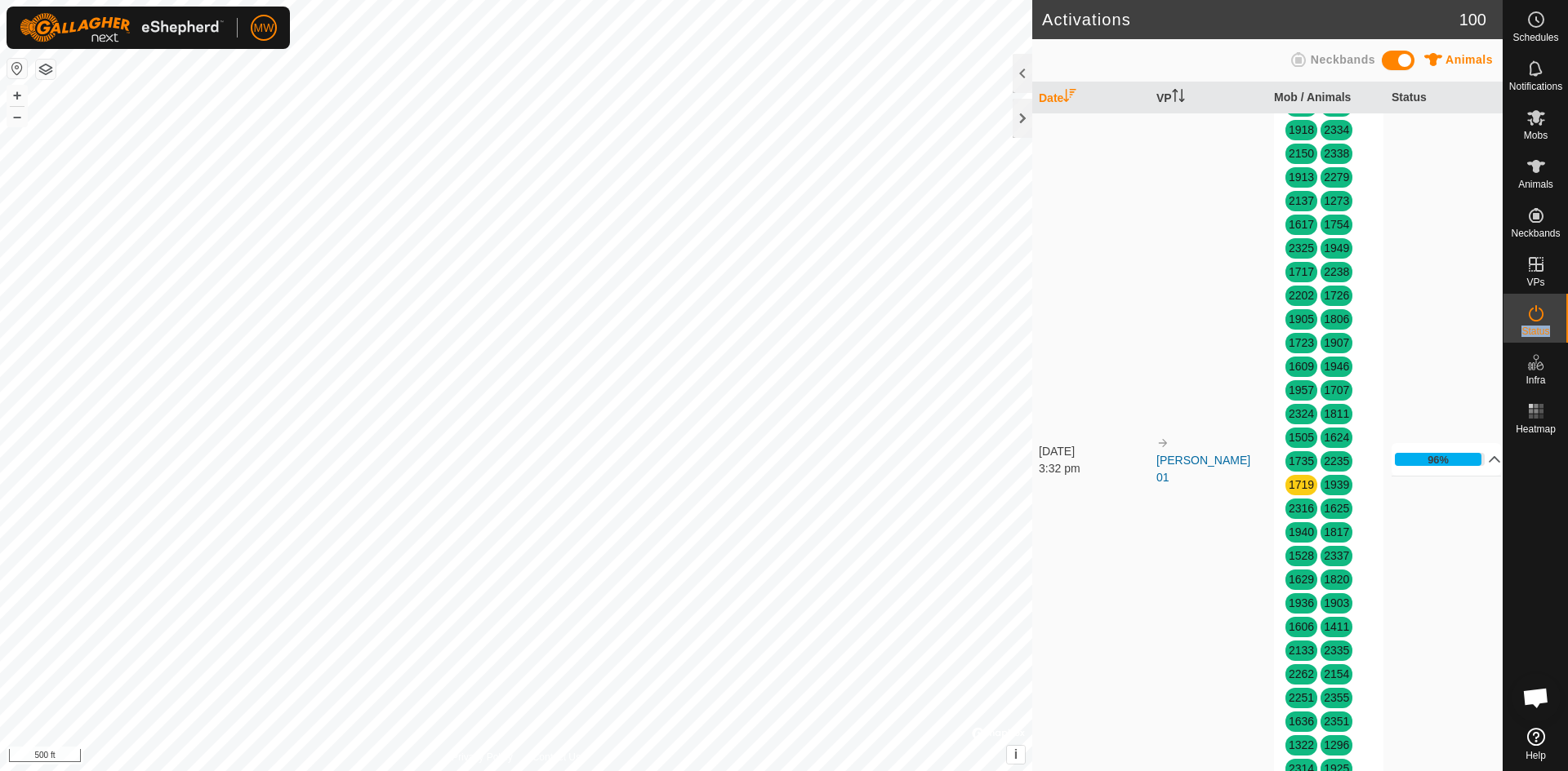
scroll to position [735, 0]
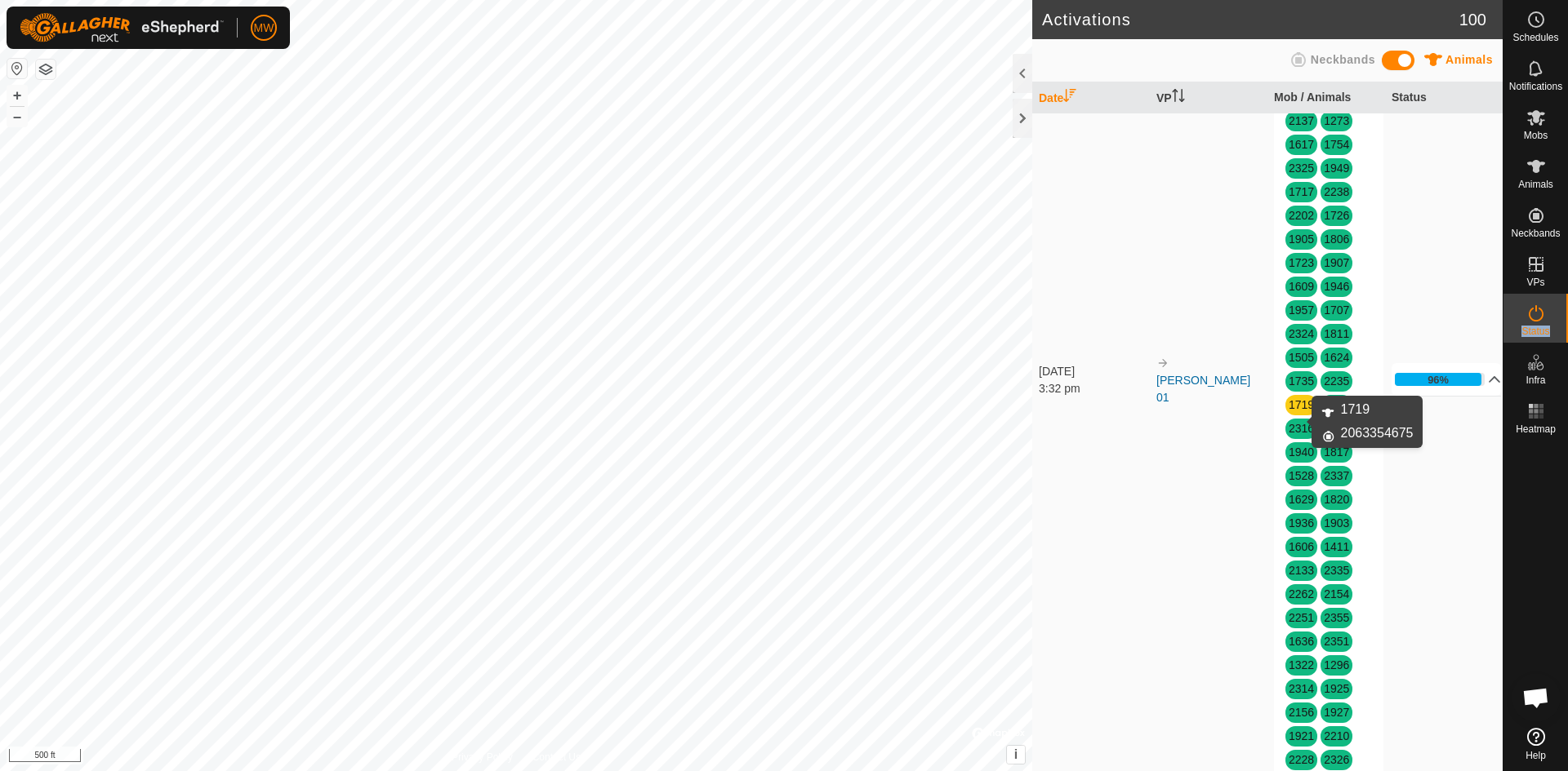
click at [1289, 412] on link "1719" at bounding box center [1301, 405] width 25 height 13
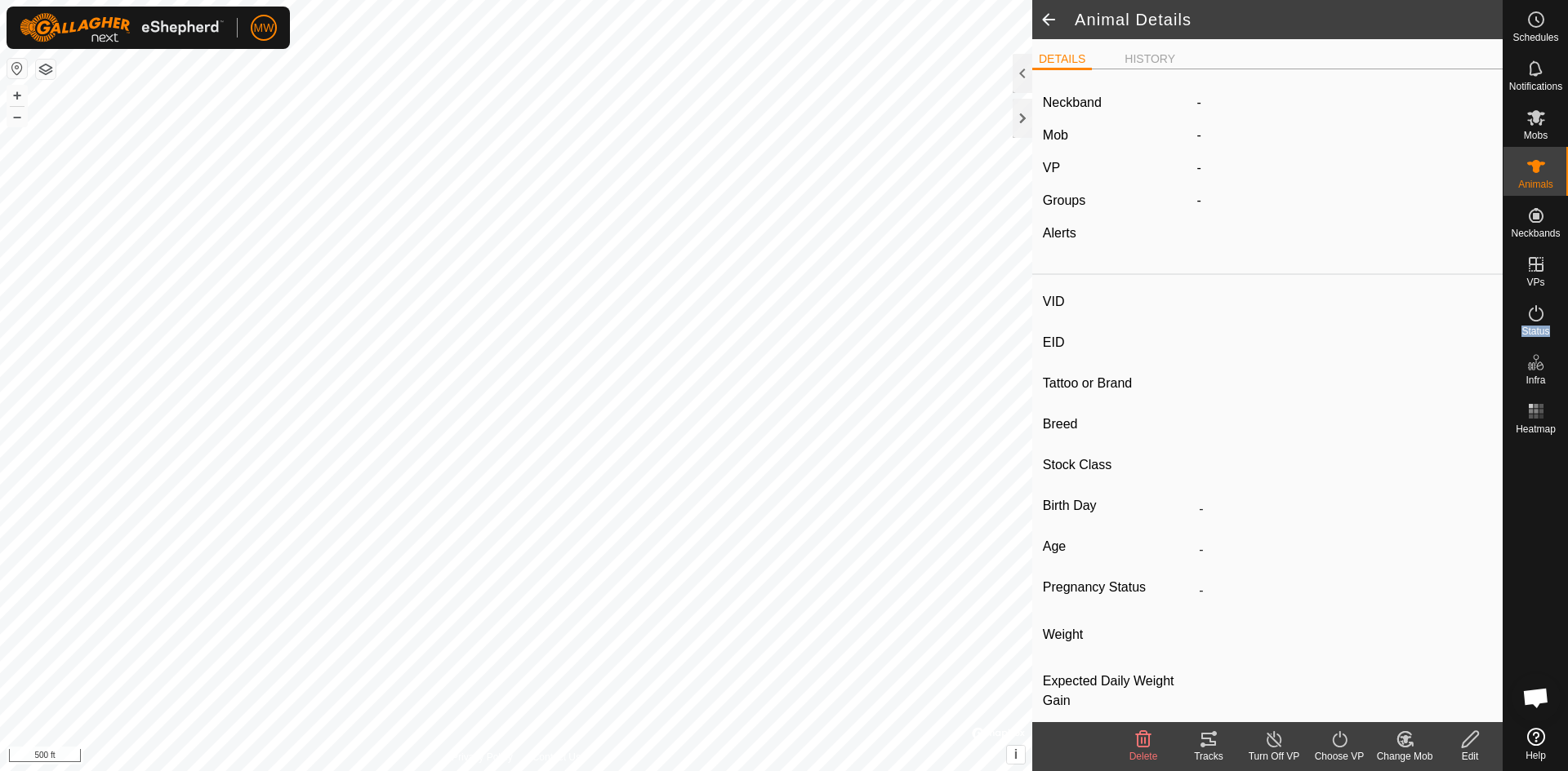
type input "1719"
type input "-"
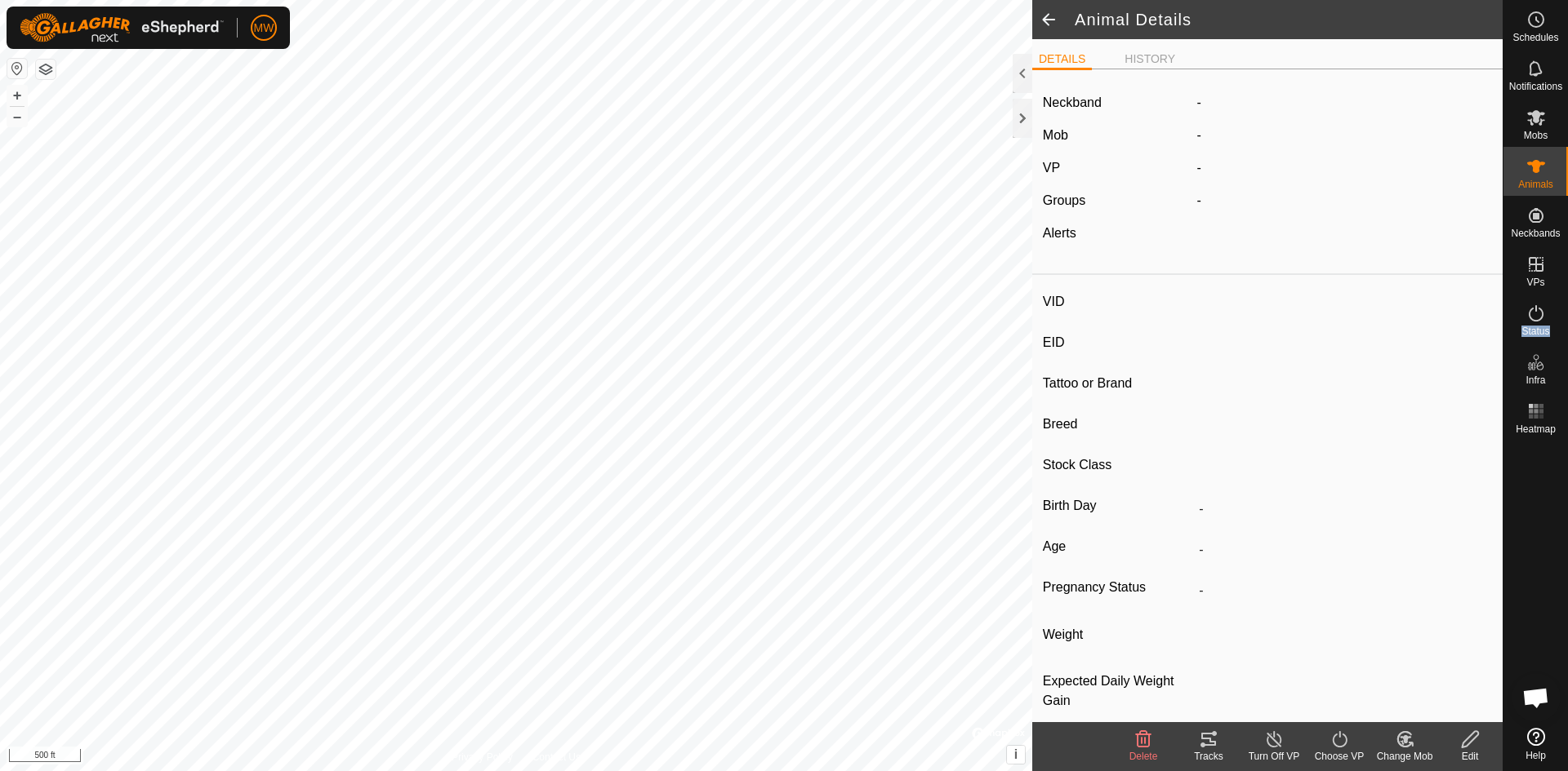
type input "-"
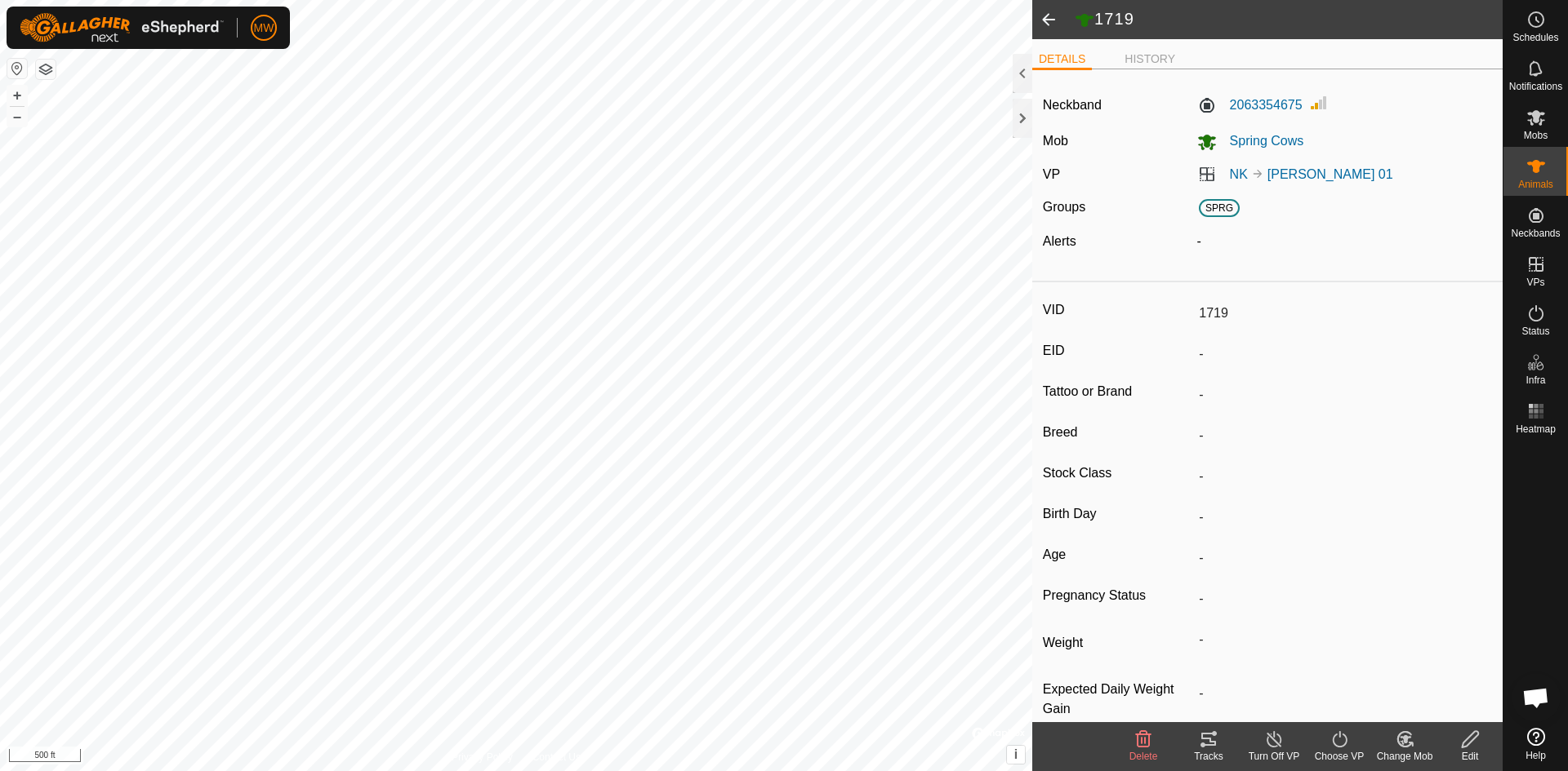
click at [1041, 17] on span at bounding box center [1048, 20] width 33 height 39
click at [1541, 122] on icon at bounding box center [1536, 118] width 18 height 16
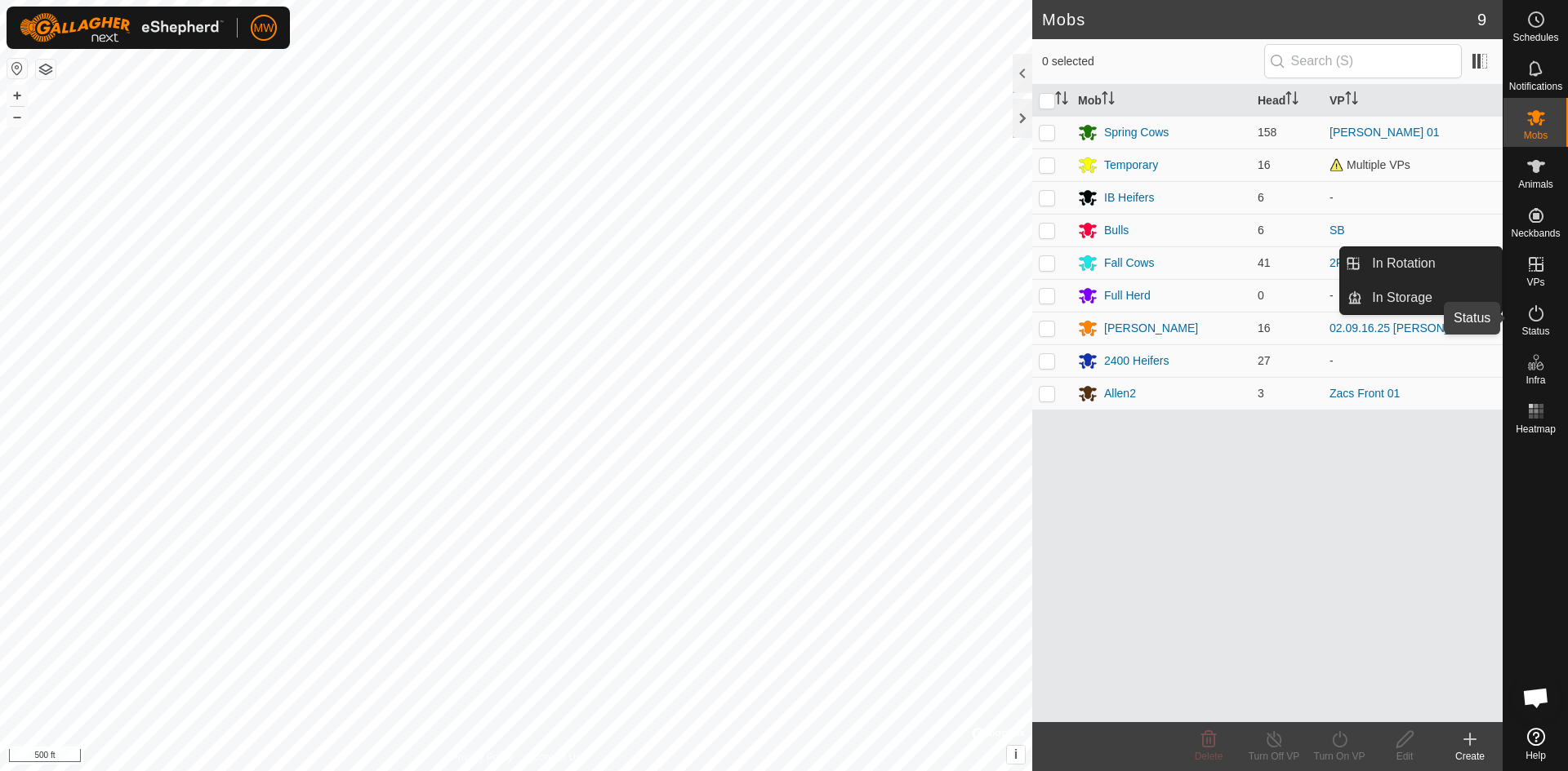
drag, startPoint x: 1543, startPoint y: 309, endPoint x: 1534, endPoint y: 316, distance: 11.4
click at [1543, 310] on icon at bounding box center [1536, 313] width 20 height 20
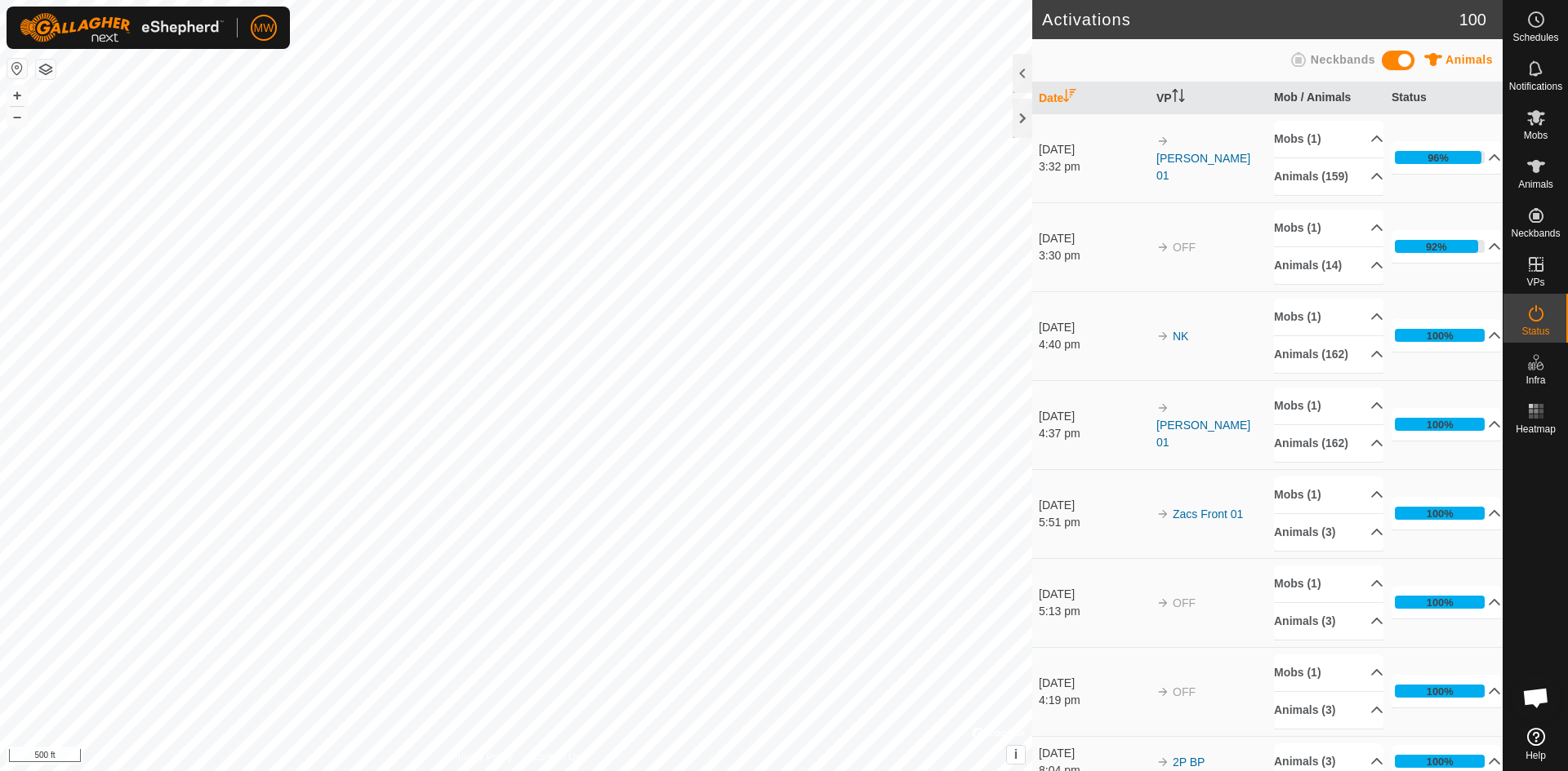
click at [1534, 316] on icon at bounding box center [1536, 313] width 20 height 20
click at [1354, 181] on p-accordion-header "Animals (159)" at bounding box center [1329, 176] width 110 height 37
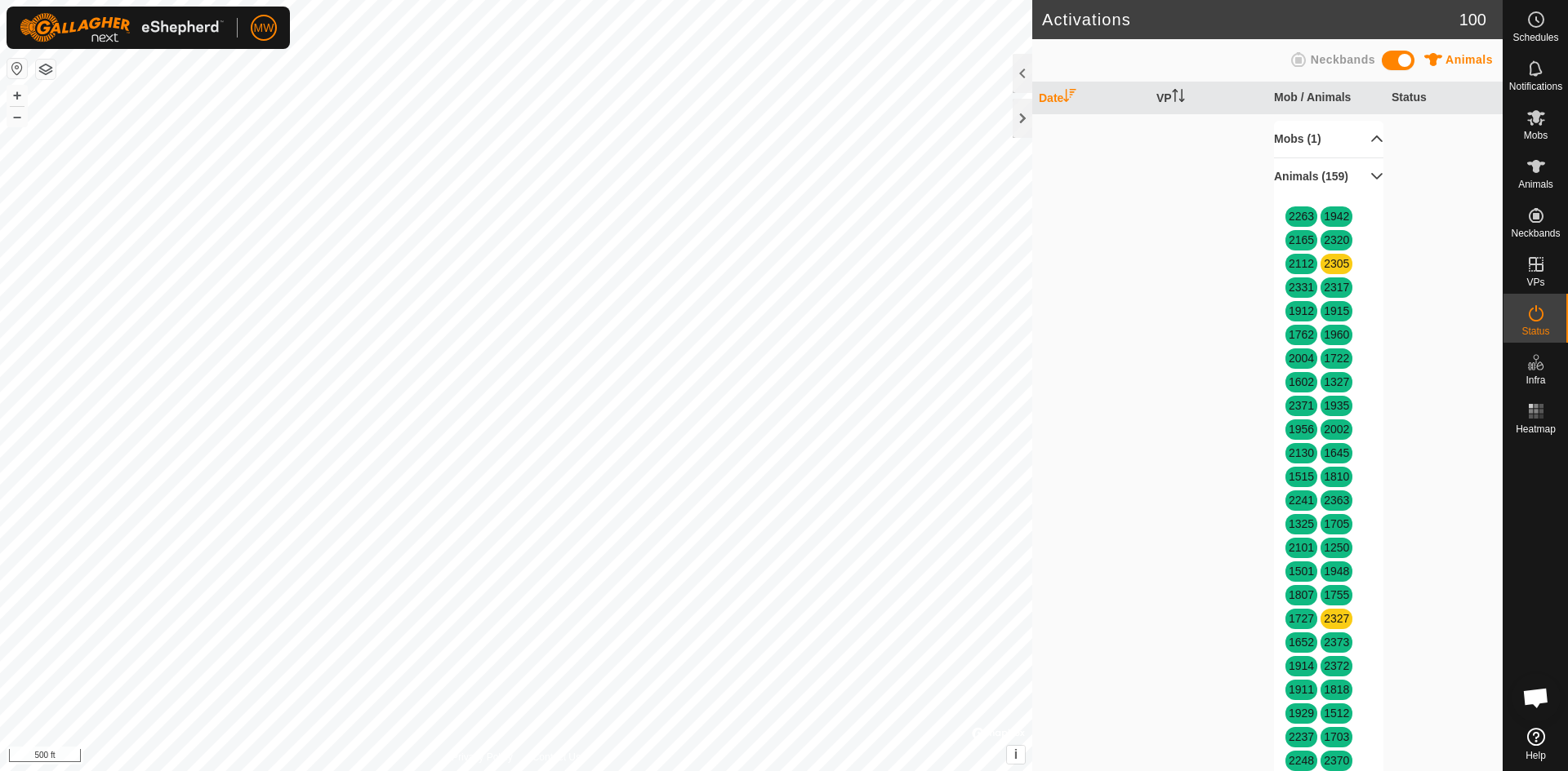
click at [1370, 134] on icon at bounding box center [1376, 139] width 13 height 13
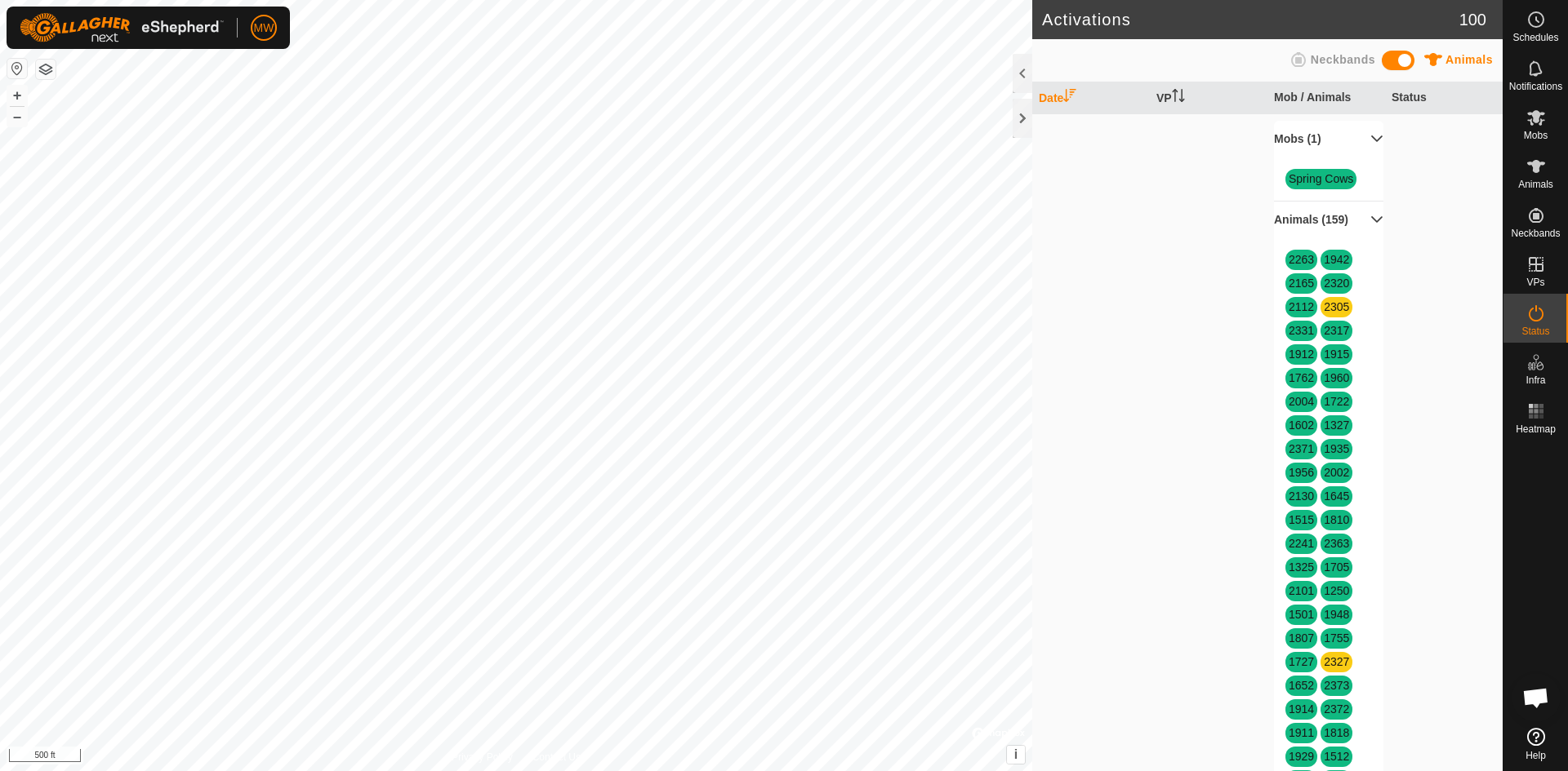
click at [1361, 138] on p-accordion-header "Mobs (1)" at bounding box center [1329, 139] width 110 height 37
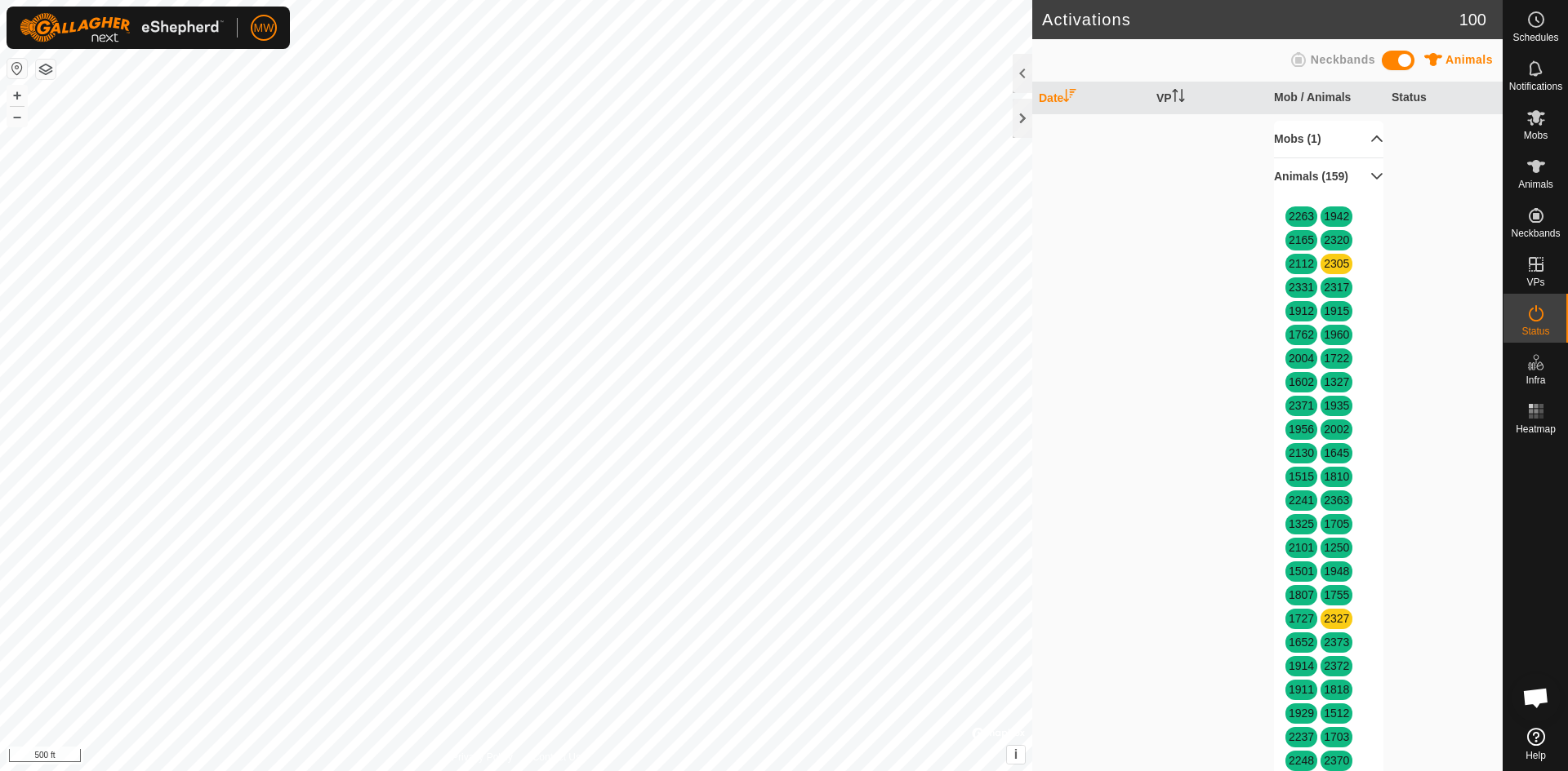
click at [1355, 184] on p-accordion-header "Animals (159)" at bounding box center [1329, 176] width 110 height 37
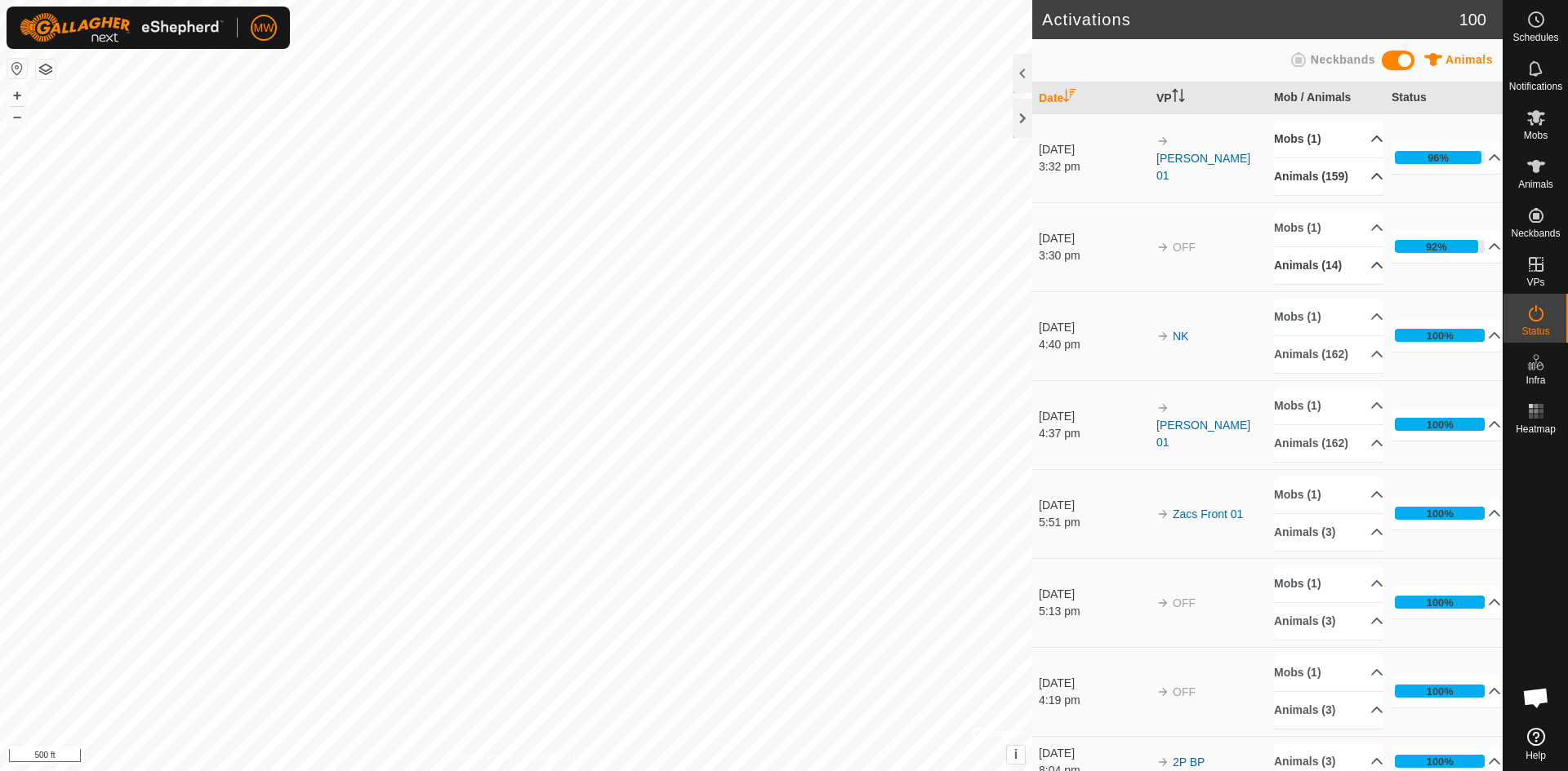
click at [1358, 280] on p-accordion-header "Animals (14)" at bounding box center [1329, 265] width 110 height 37
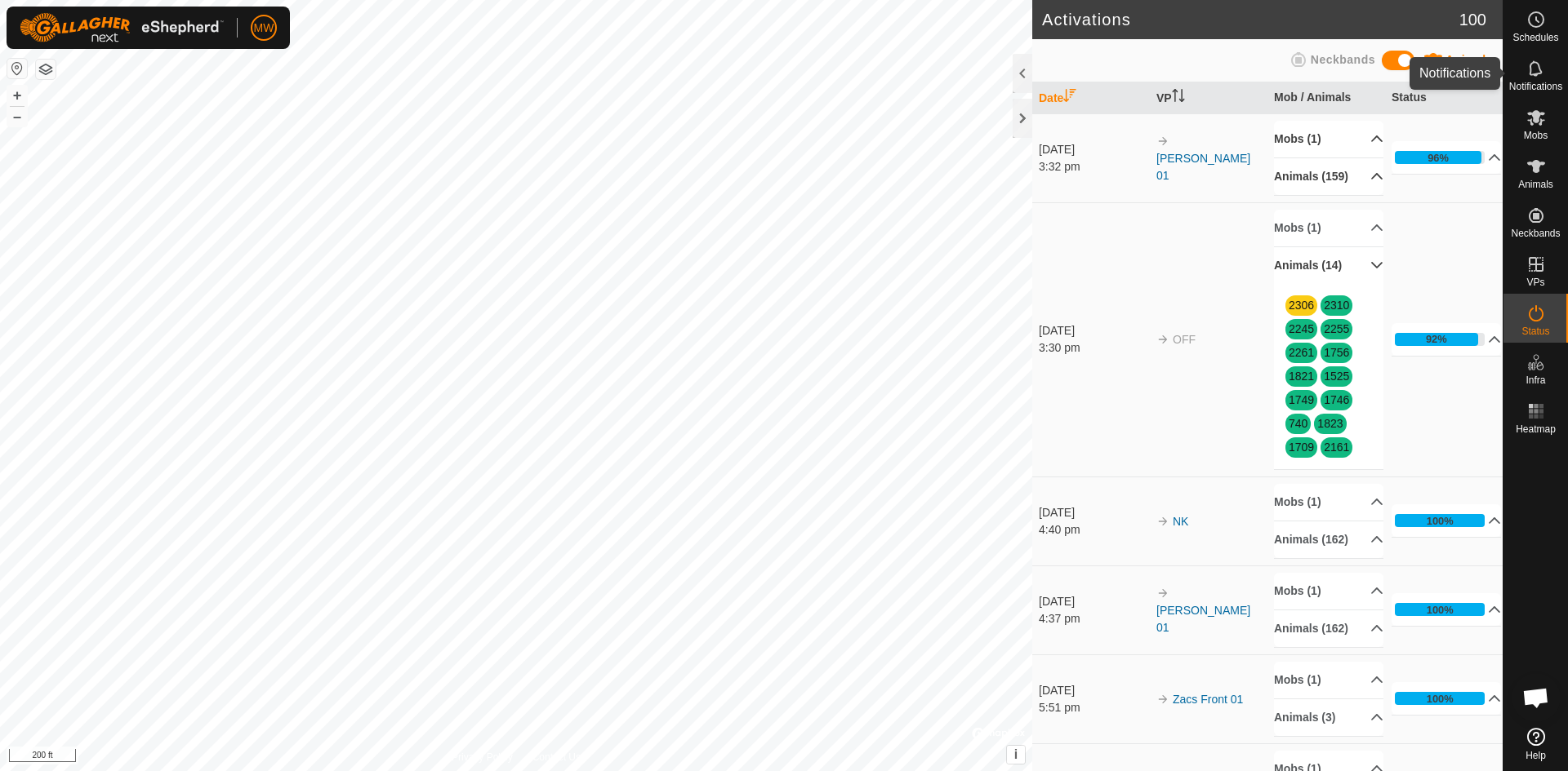
click at [1527, 65] on icon at bounding box center [1536, 69] width 20 height 20
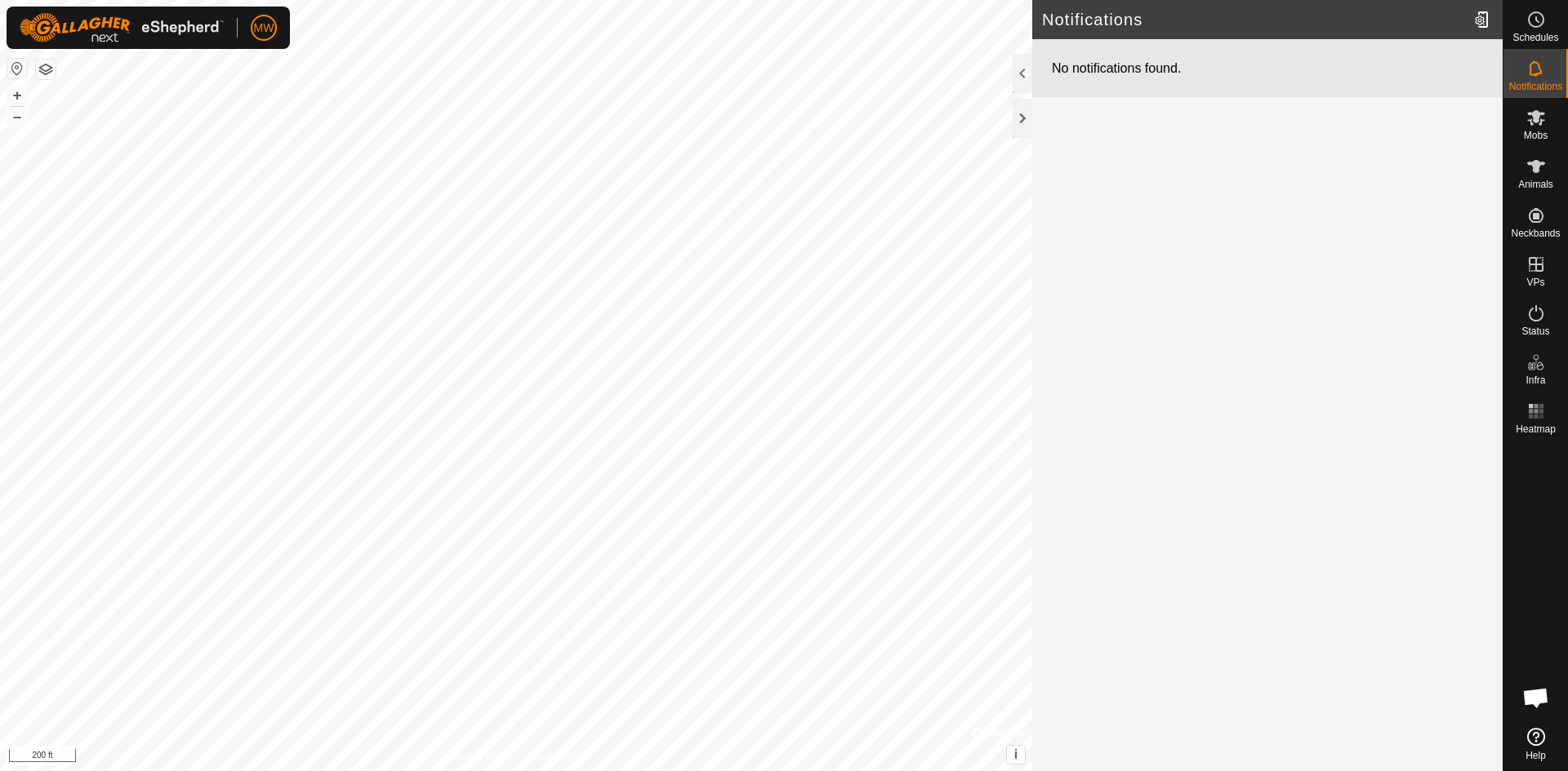
click at [1053, 61] on div "No notifications found." at bounding box center [1267, 69] width 470 height 60
click at [1326, 70] on div "No notifications found." at bounding box center [1267, 69] width 470 height 60
click at [1477, 20] on div at bounding box center [1484, 20] width 33 height 46
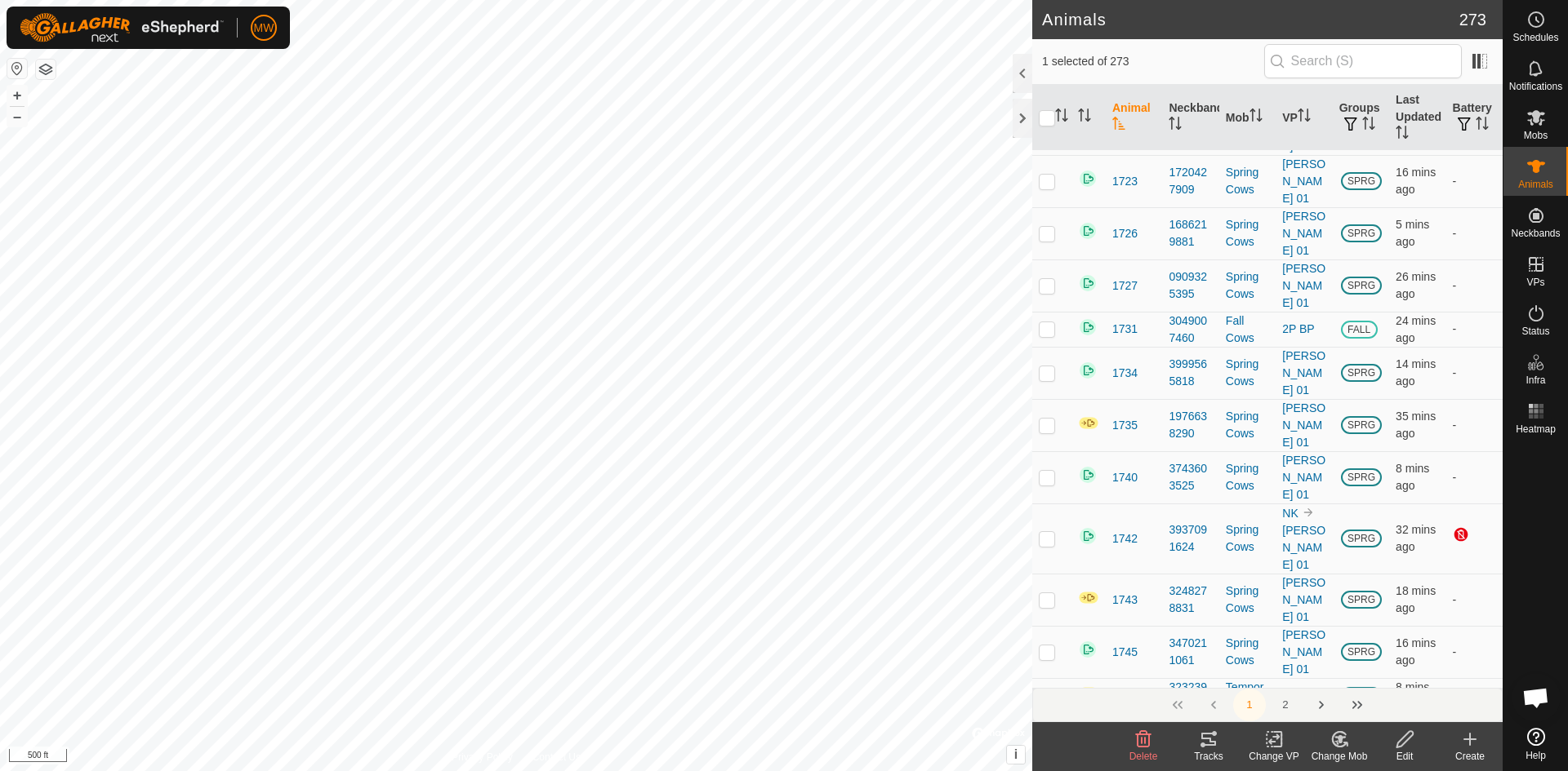
scroll to position [3836, 0]
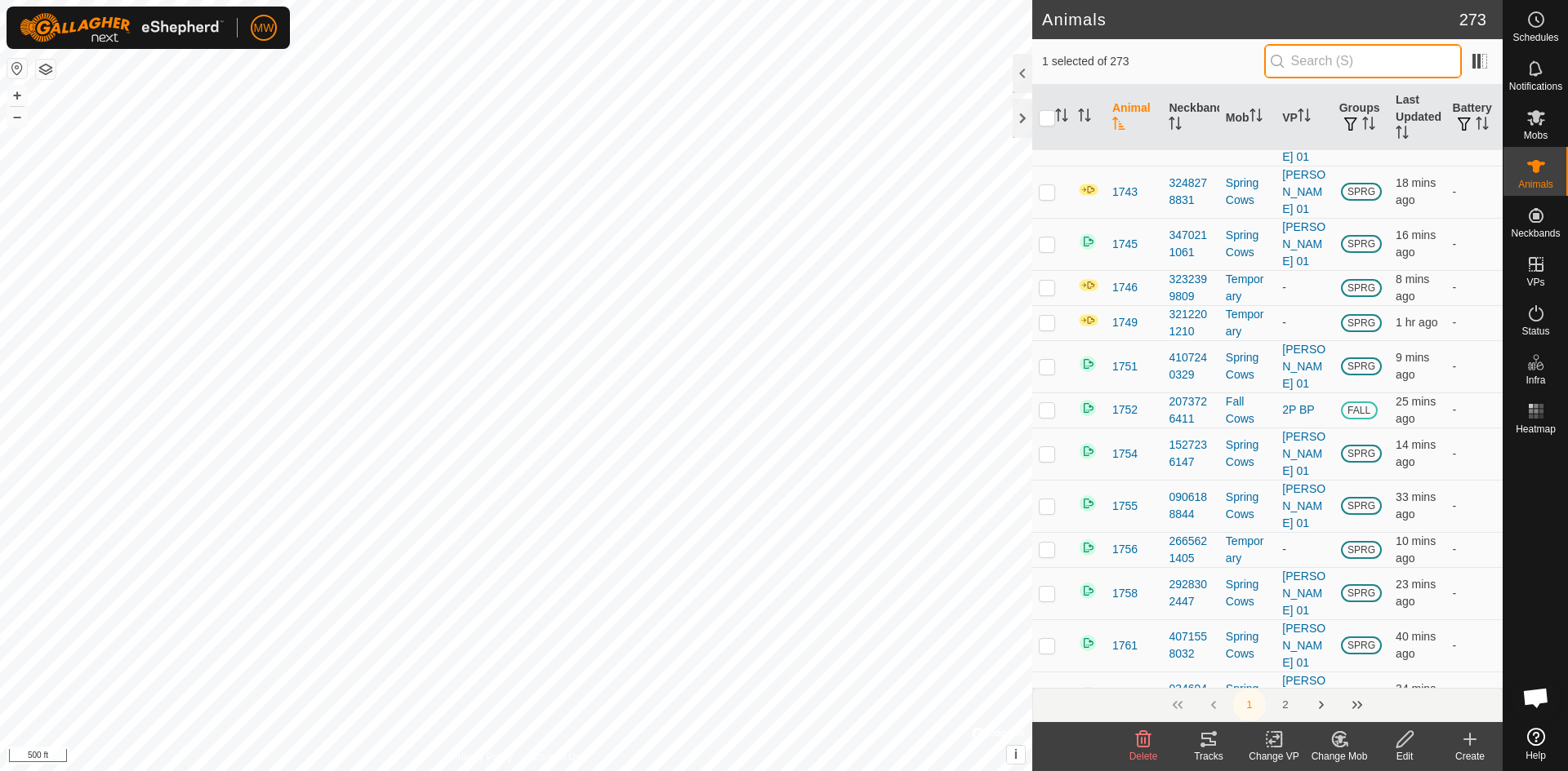
click at [1338, 65] on input "text" at bounding box center [1362, 61] width 197 height 34
type input "2260"
checkbox input "true"
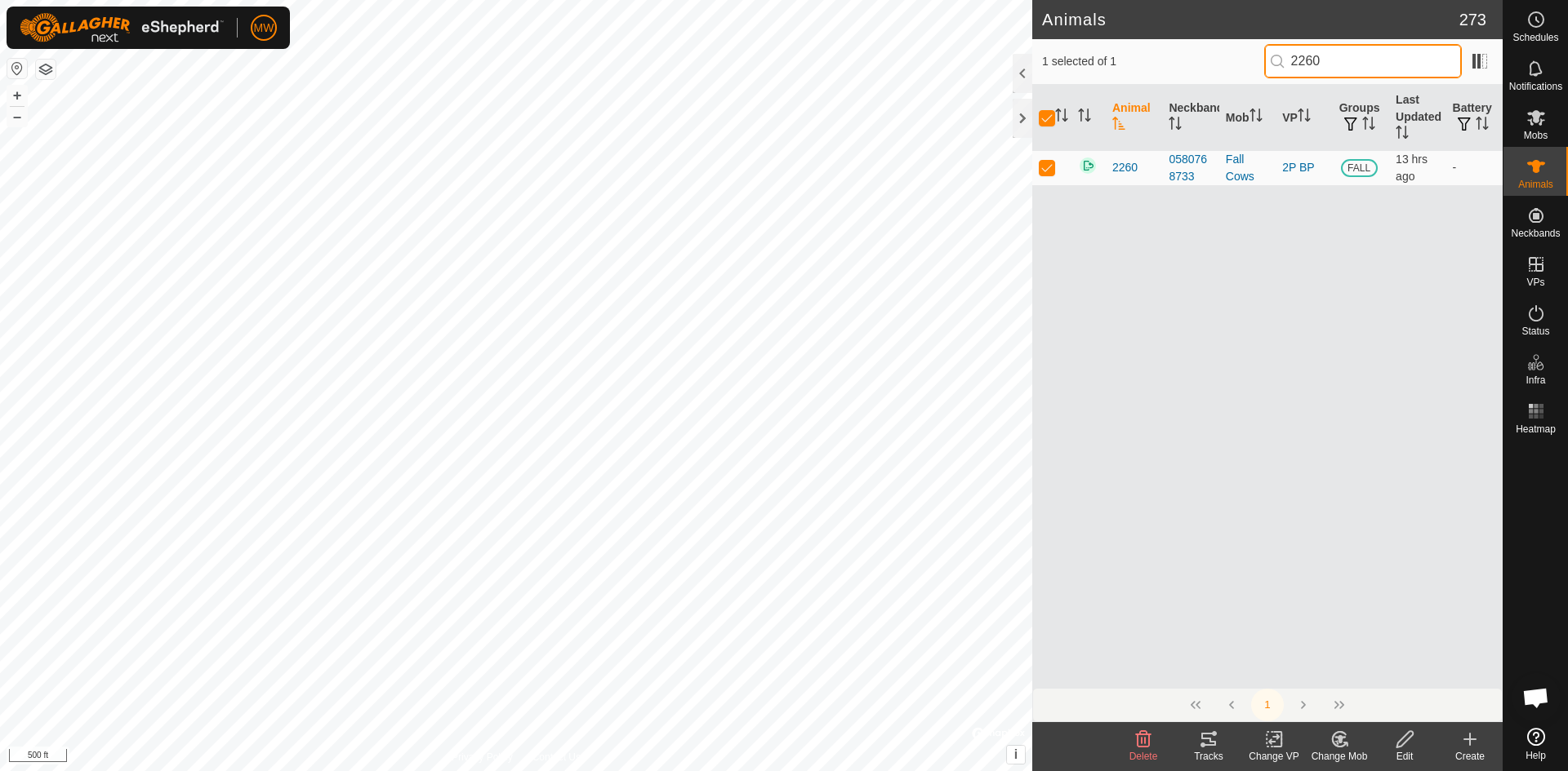
scroll to position [0, 0]
type input "2260"
checkbox input "false"
click at [1456, 169] on td "-" at bounding box center [1474, 167] width 56 height 35
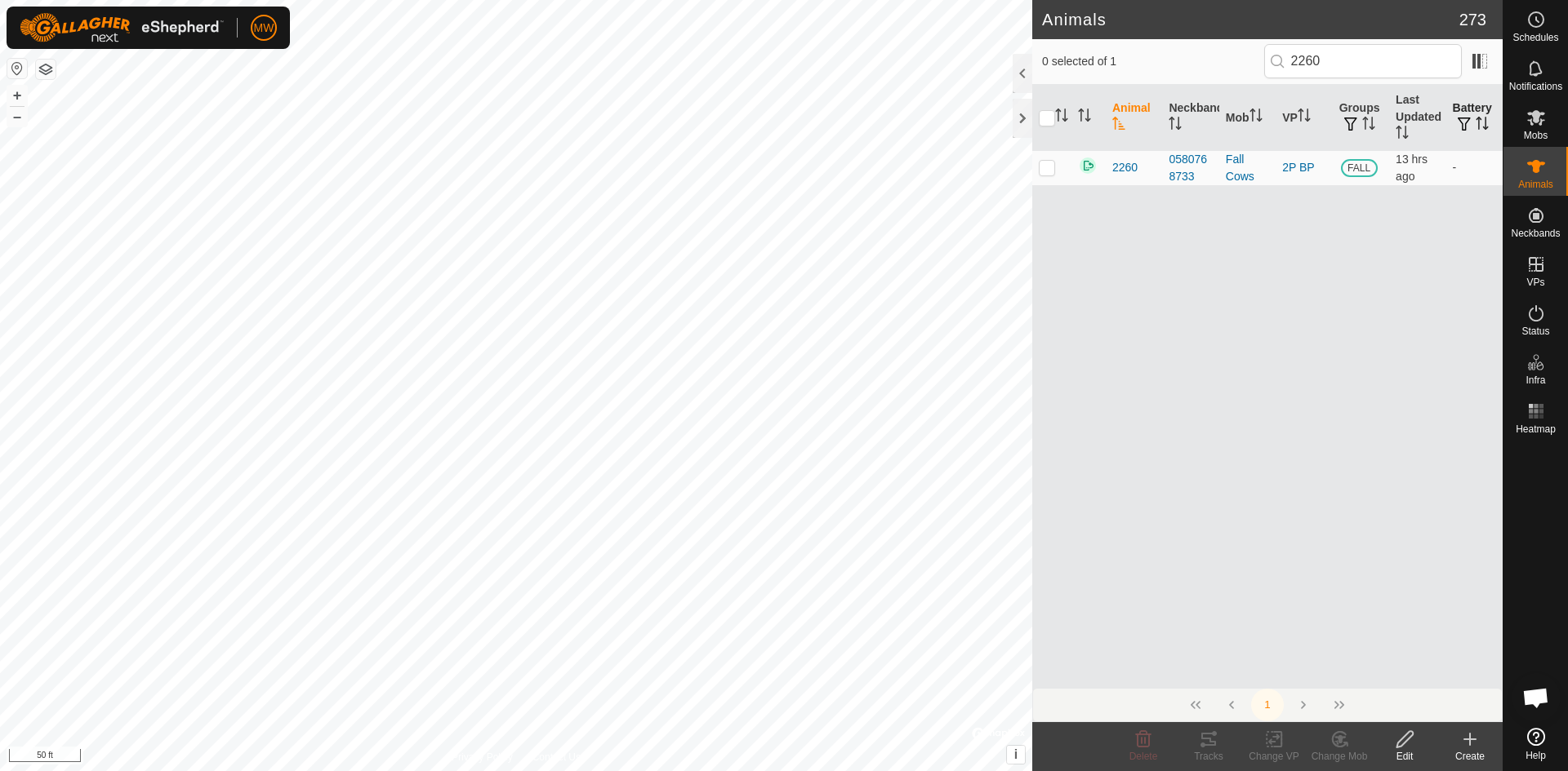
click at [1467, 129] on span "button" at bounding box center [1464, 124] width 13 height 13
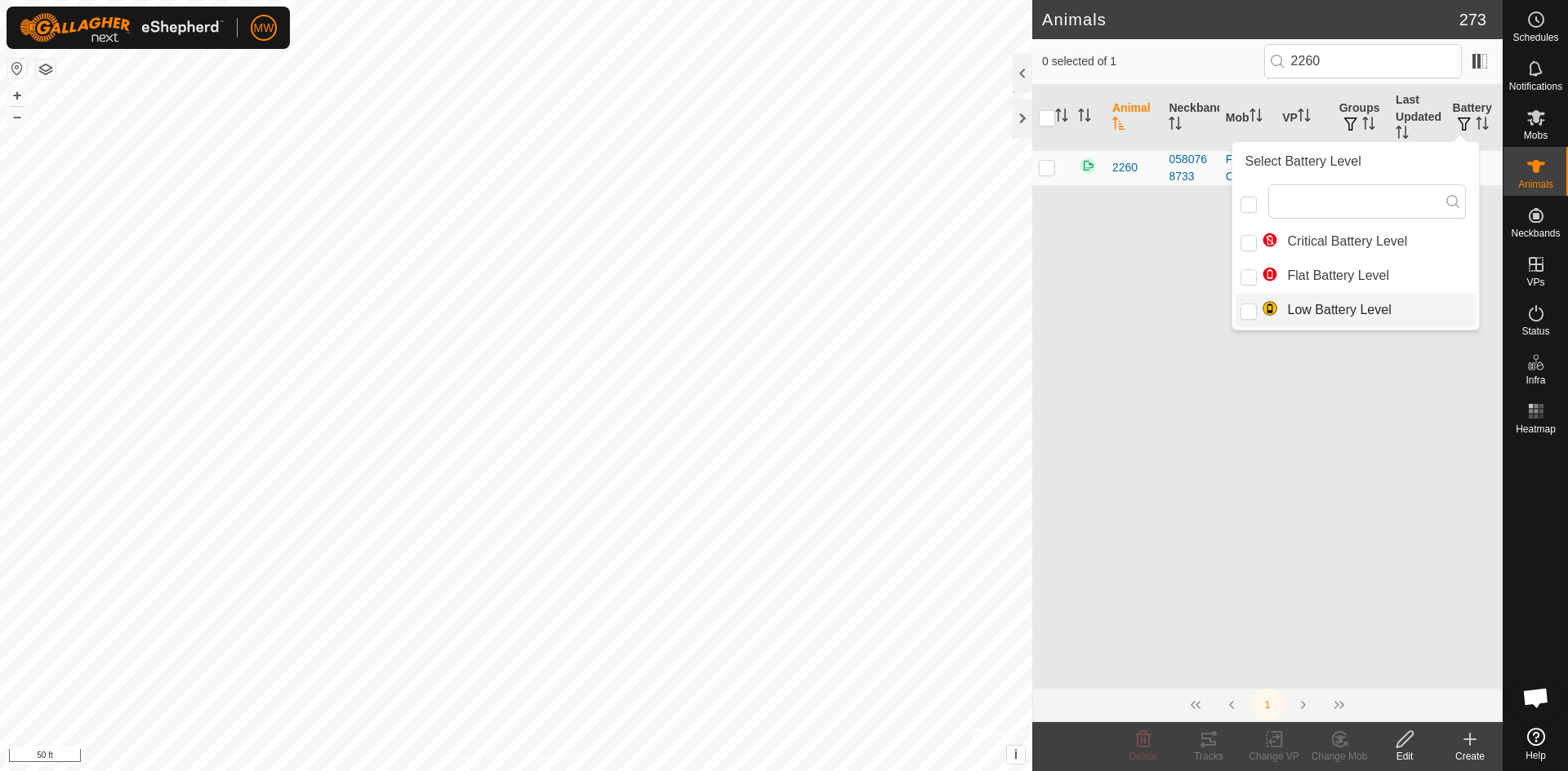
click at [1383, 415] on div "Animal Neckband Mob VP Groups Last Updated Battery 2260 0580768733 Fall Cows 2P…" at bounding box center [1267, 386] width 470 height 603
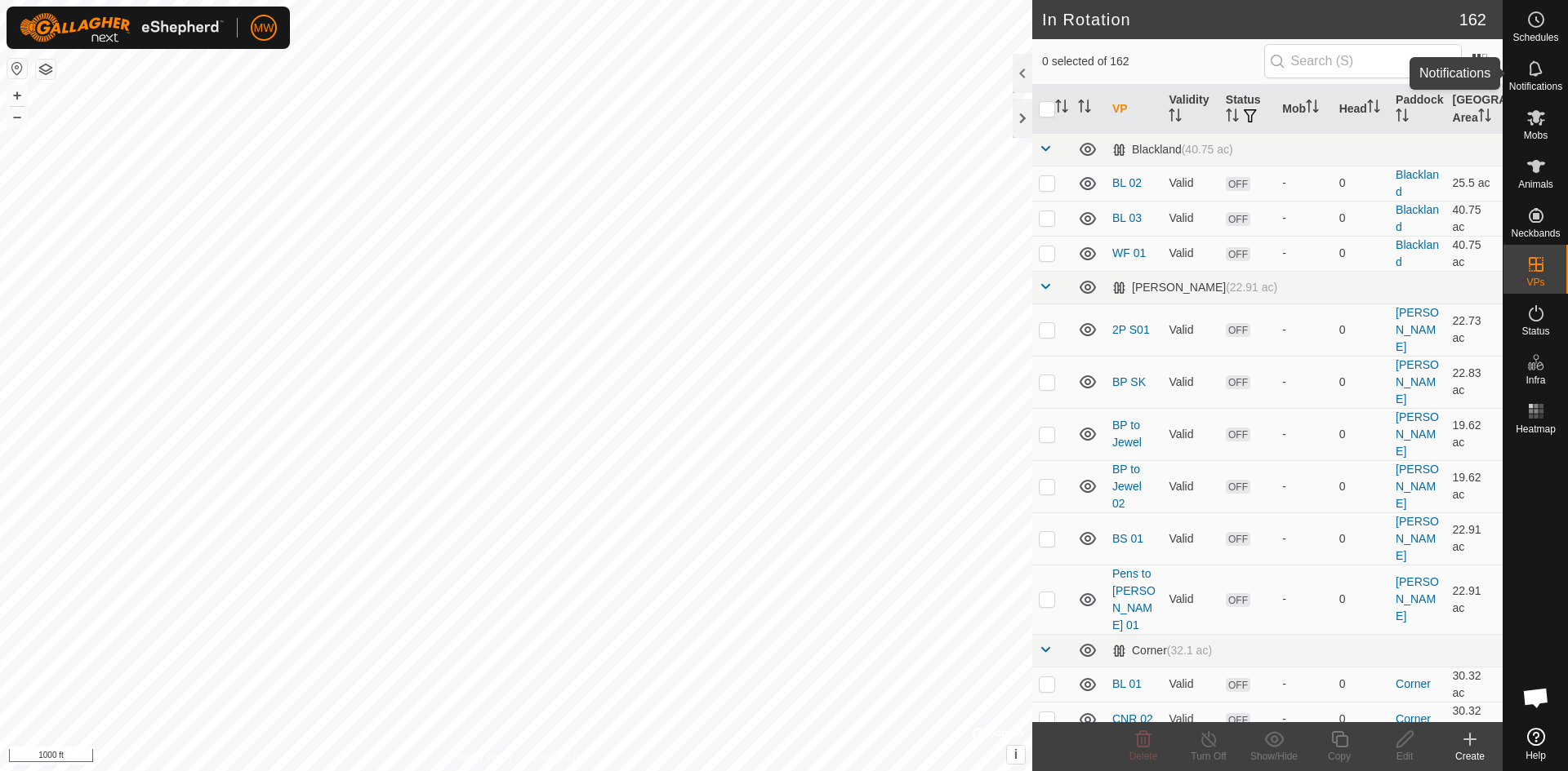
click at [1534, 65] on icon at bounding box center [1536, 69] width 20 height 20
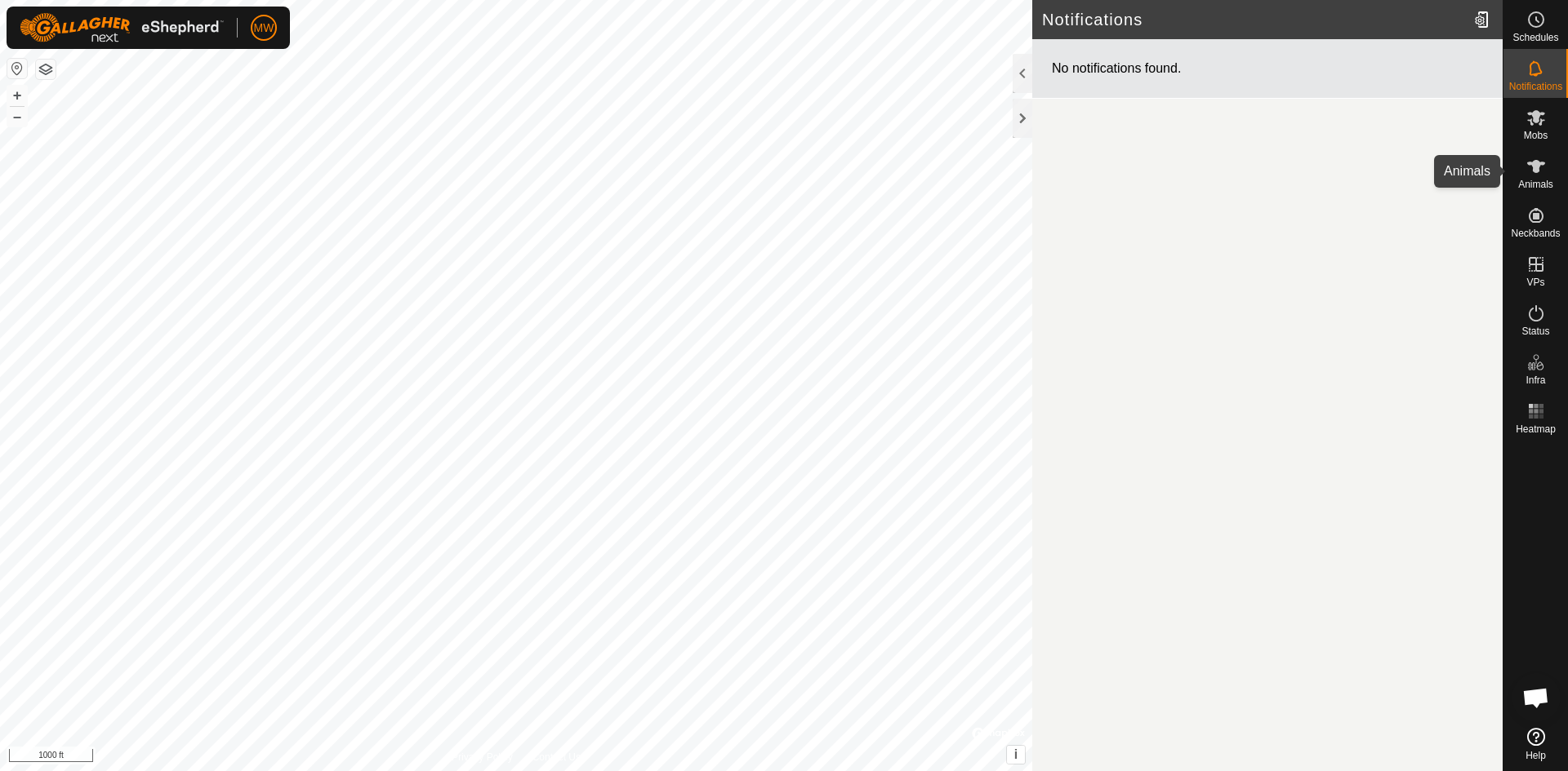
click at [1528, 182] on span "Animals" at bounding box center [1535, 184] width 35 height 10
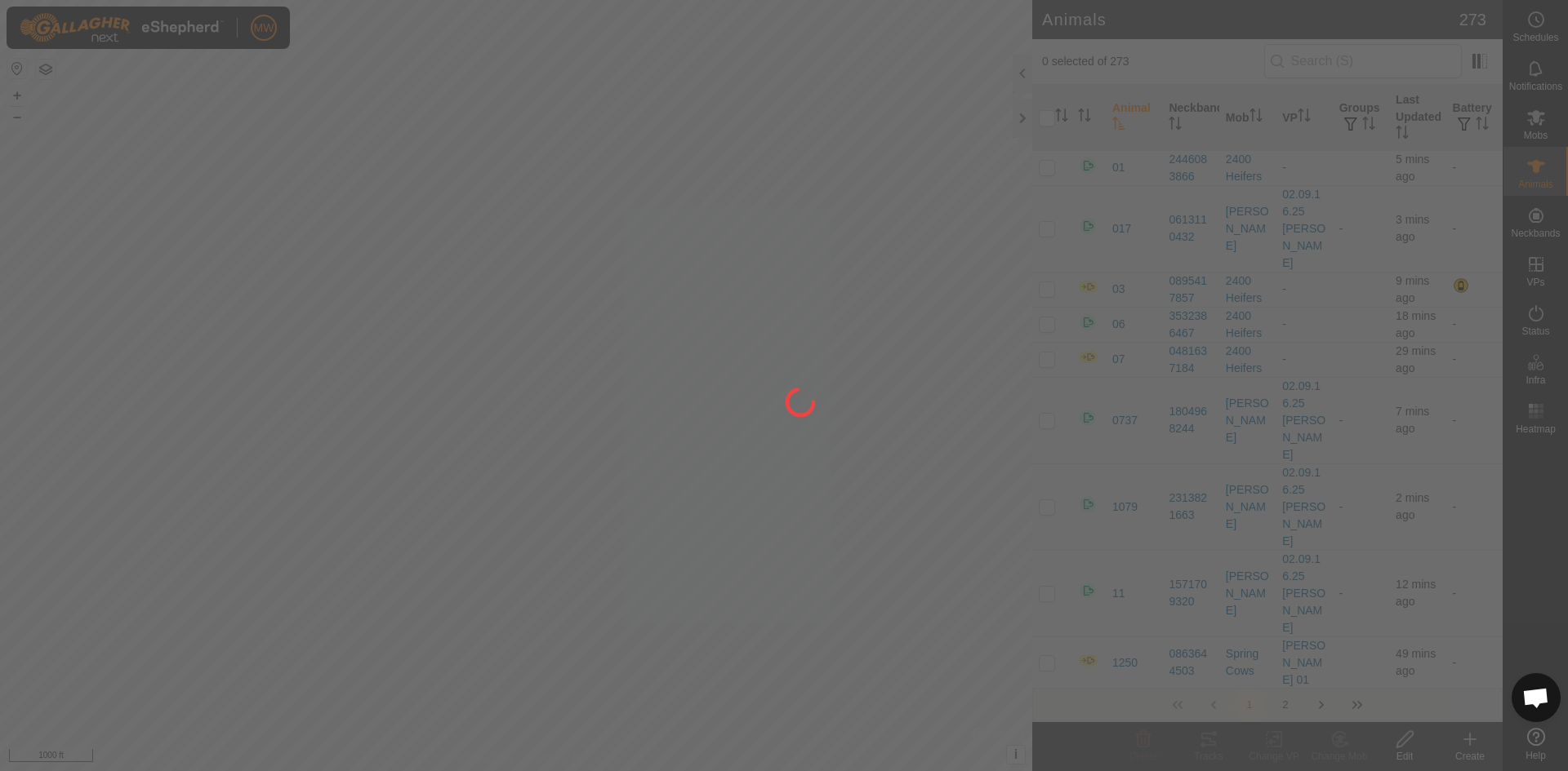
click at [1310, 57] on div at bounding box center [784, 386] width 1568 height 771
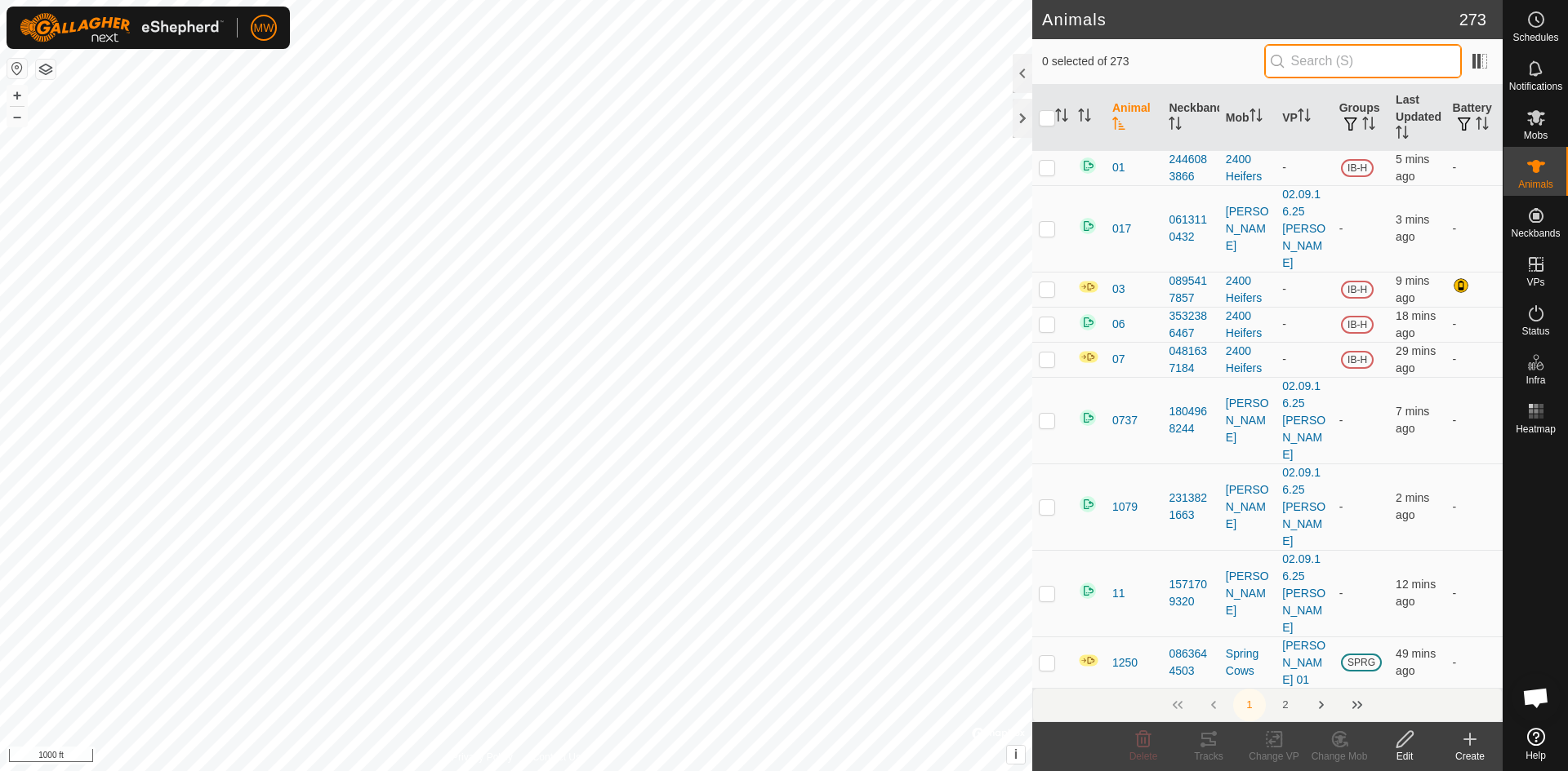
click at [1310, 56] on input "text" at bounding box center [1362, 61] width 197 height 34
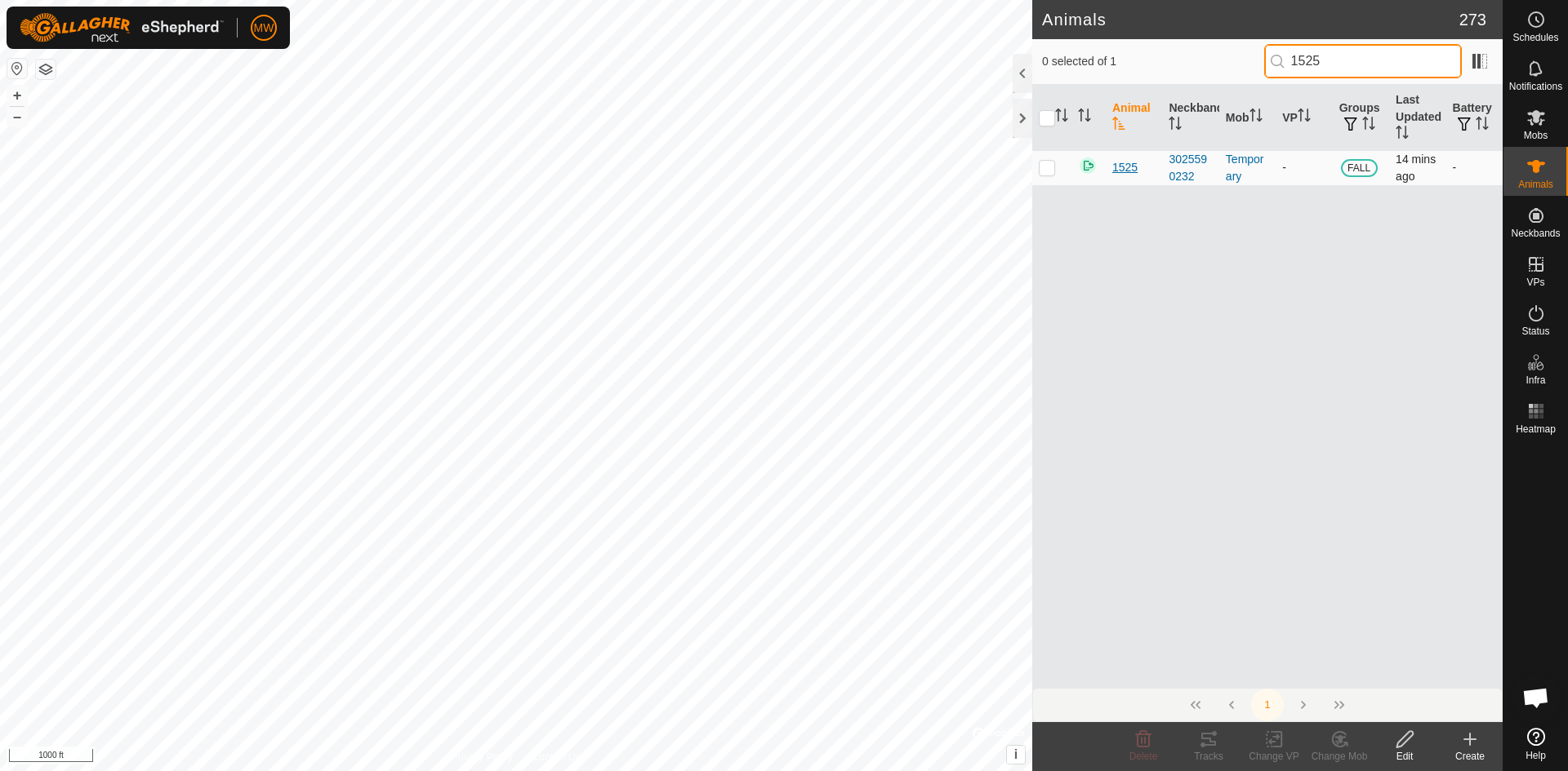
type input "1525"
click at [1121, 168] on span "1525" at bounding box center [1124, 167] width 25 height 17
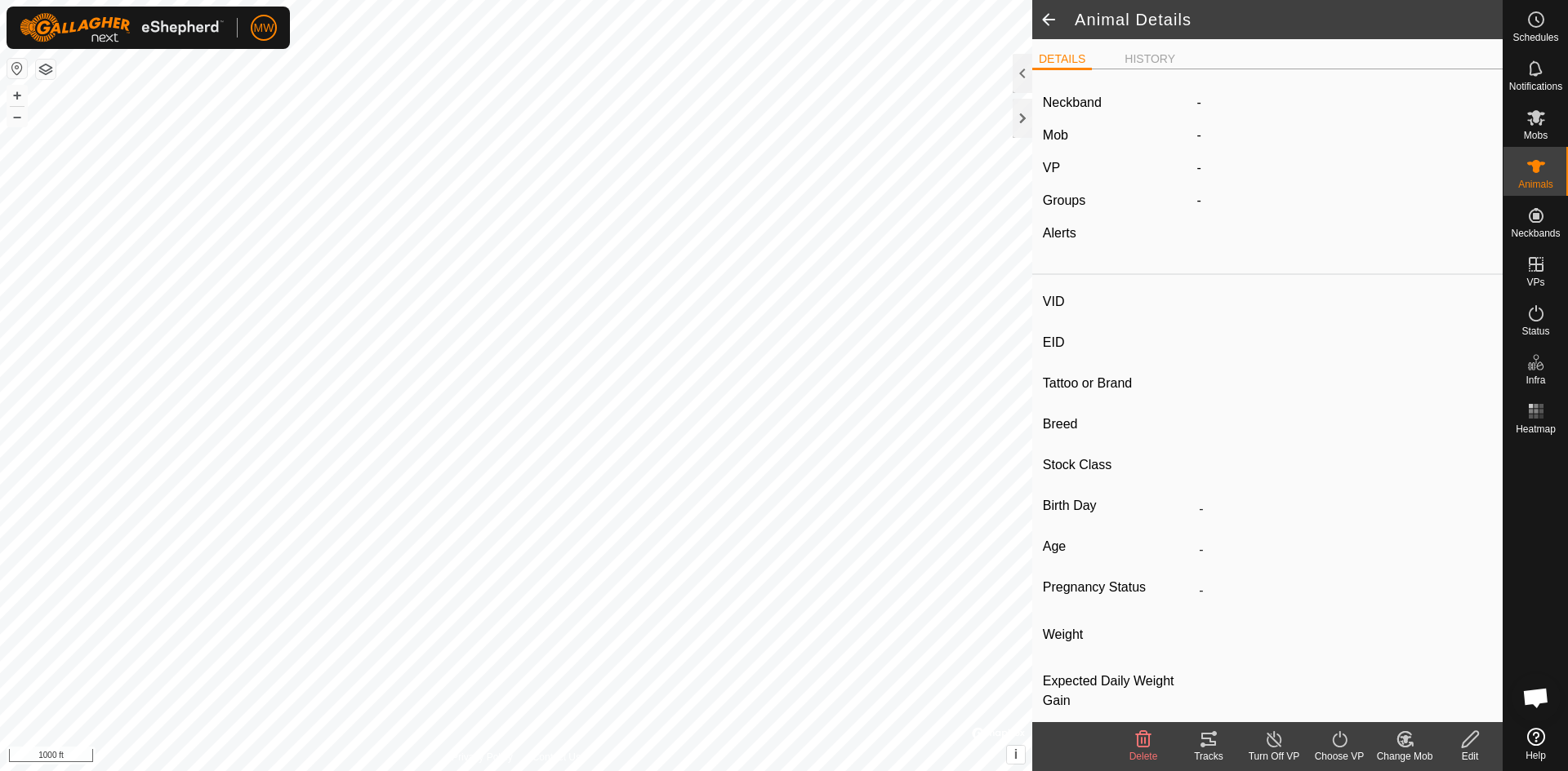
type input "1525"
type input "840003224268156"
type input "-"
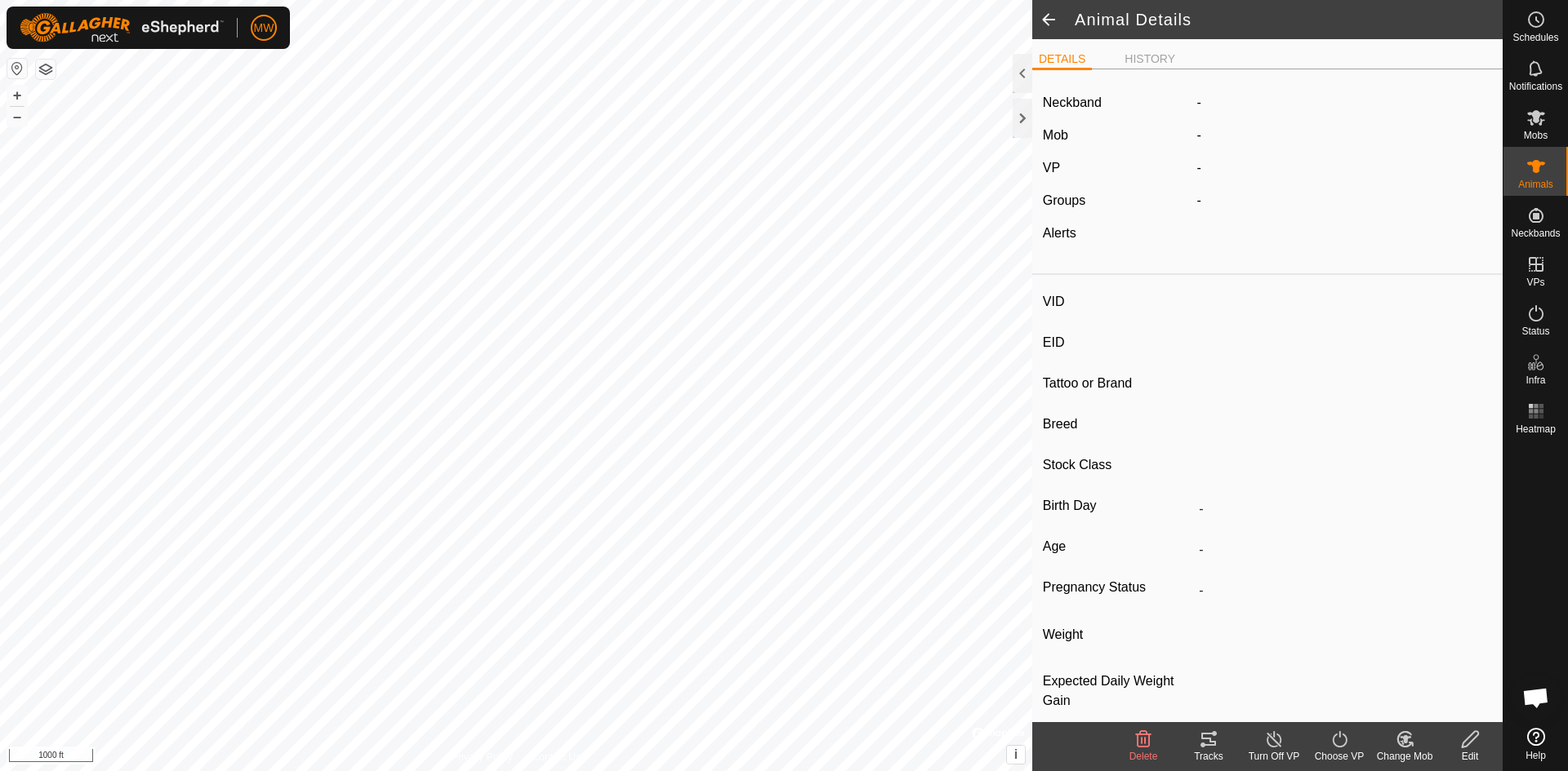
type input "-"
